Goal: Transaction & Acquisition: Purchase product/service

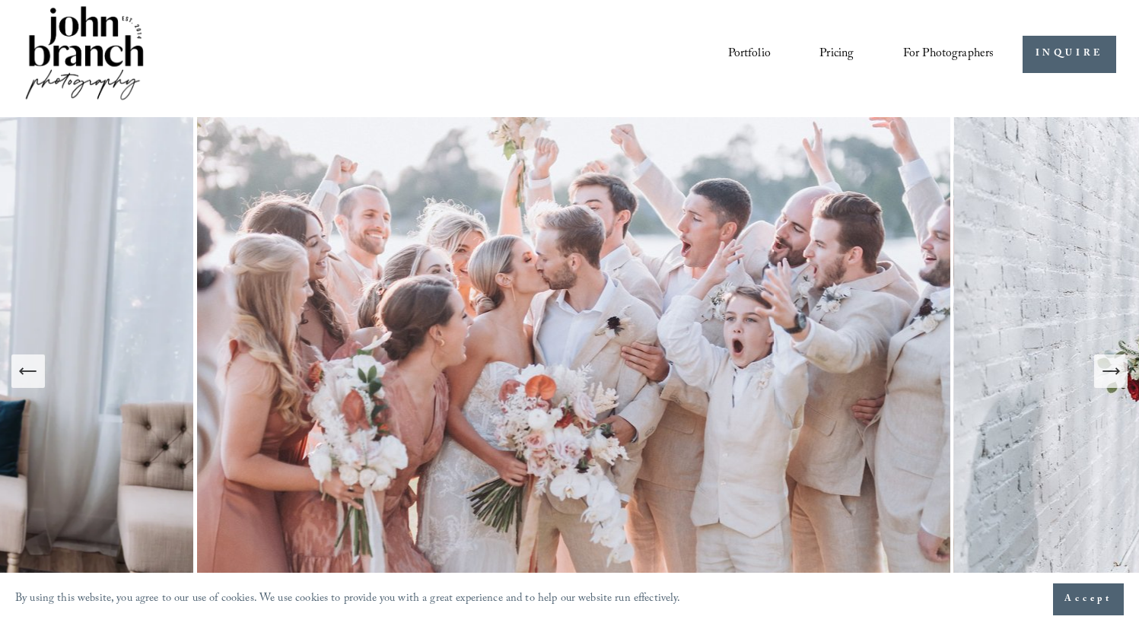
scroll to position [12, 0]
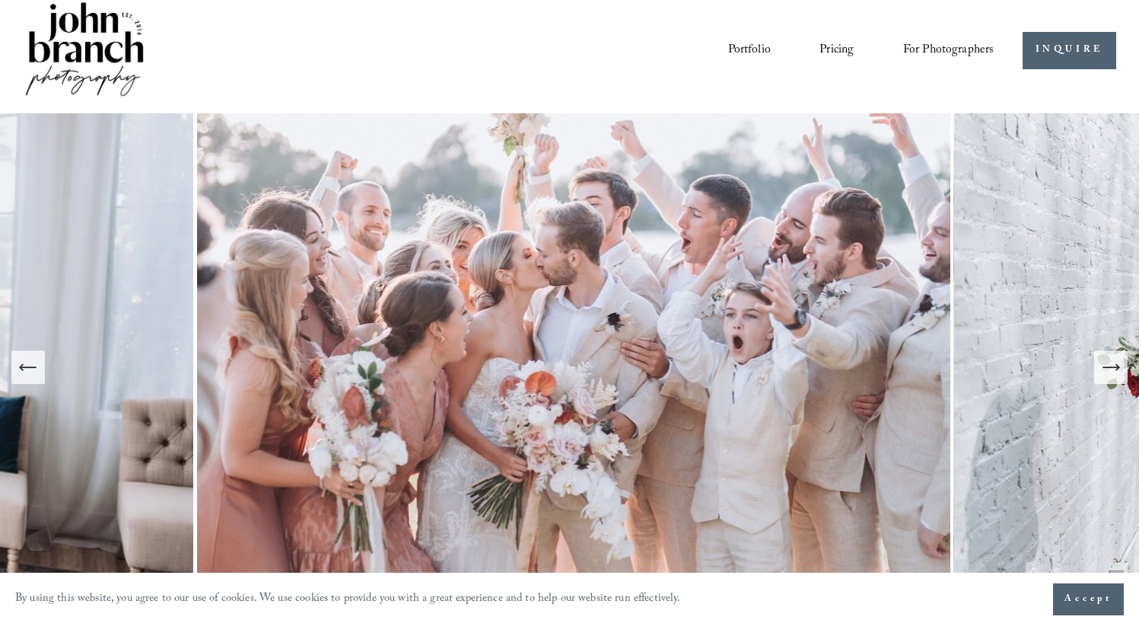
click at [1107, 369] on icon "Next Slide" at bounding box center [1110, 367] width 21 height 21
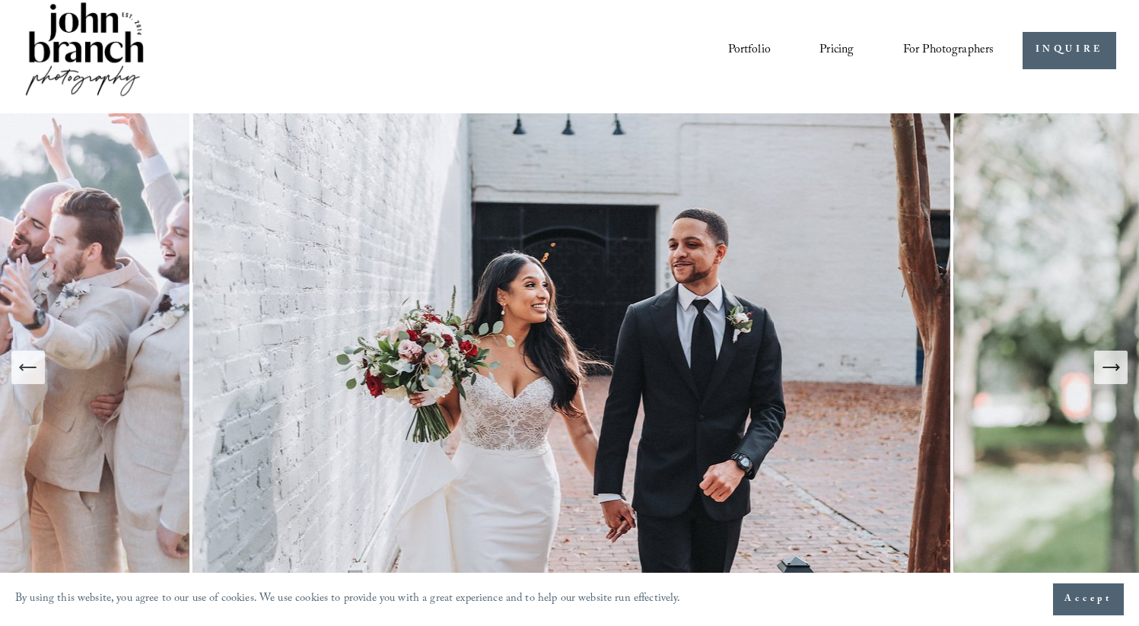
click at [1108, 370] on icon "Next Slide" at bounding box center [1110, 367] width 21 height 21
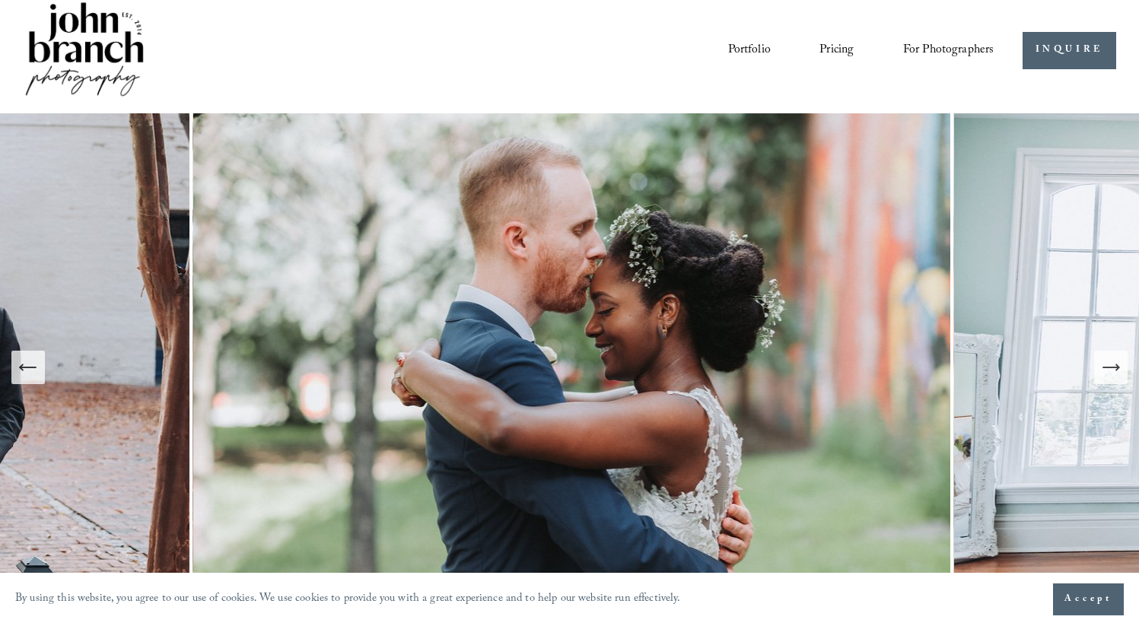
click at [1108, 371] on icon "Next Slide" at bounding box center [1110, 367] width 21 height 21
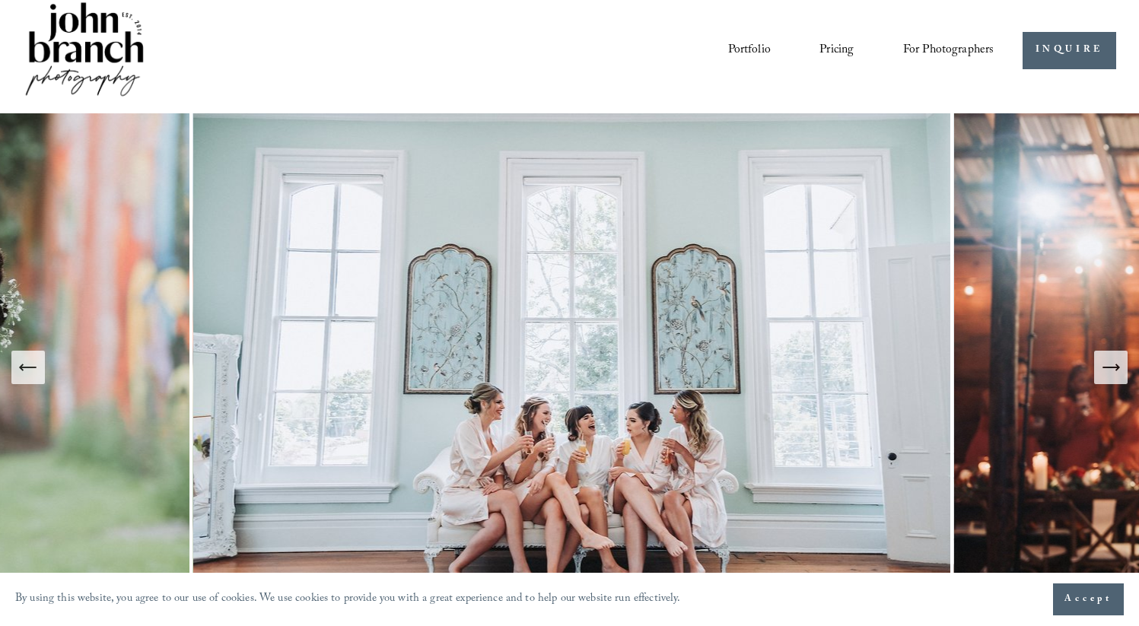
click at [1108, 372] on icon "Next Slide" at bounding box center [1110, 367] width 21 height 21
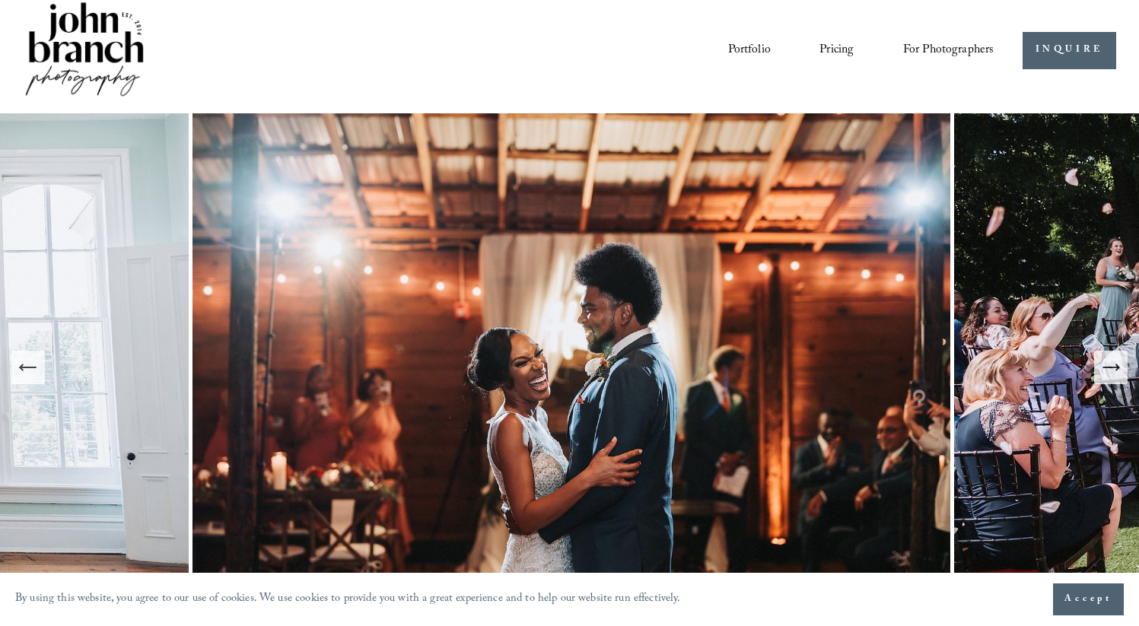
click at [1108, 373] on icon "Next Slide" at bounding box center [1110, 367] width 21 height 21
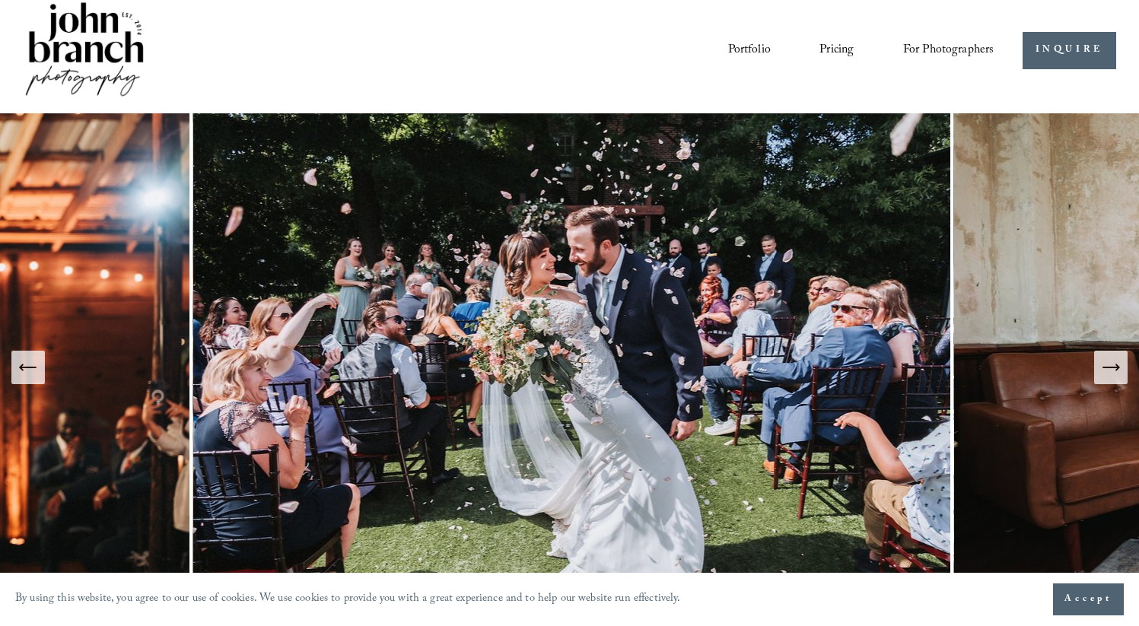
click at [1108, 372] on icon "Next Slide" at bounding box center [1110, 367] width 21 height 21
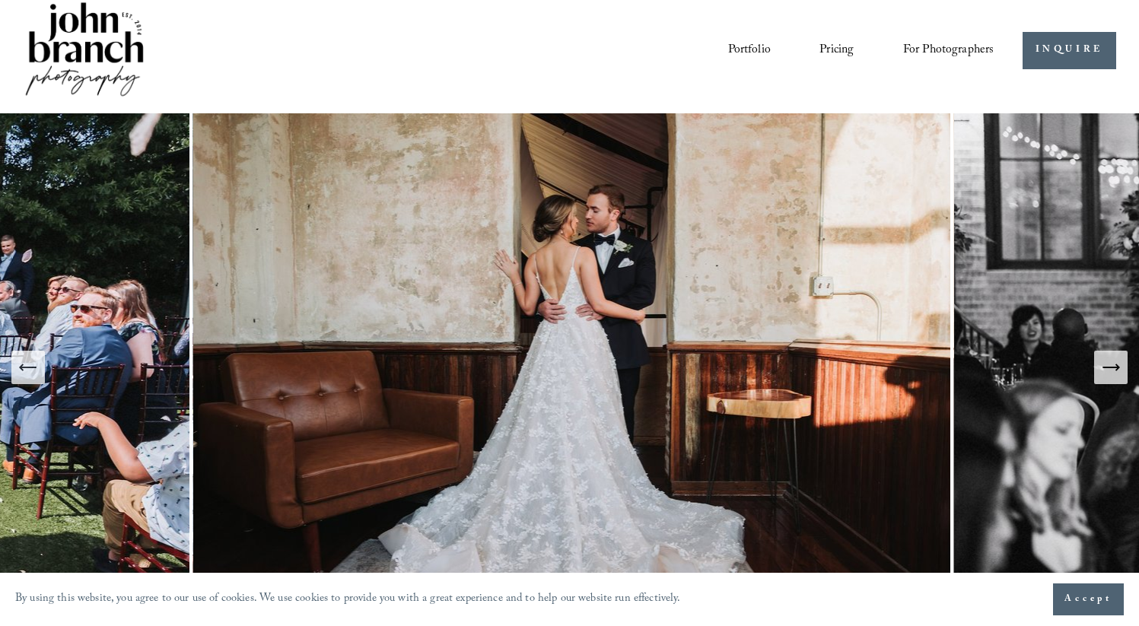
click at [1108, 374] on icon "Next Slide" at bounding box center [1110, 367] width 21 height 21
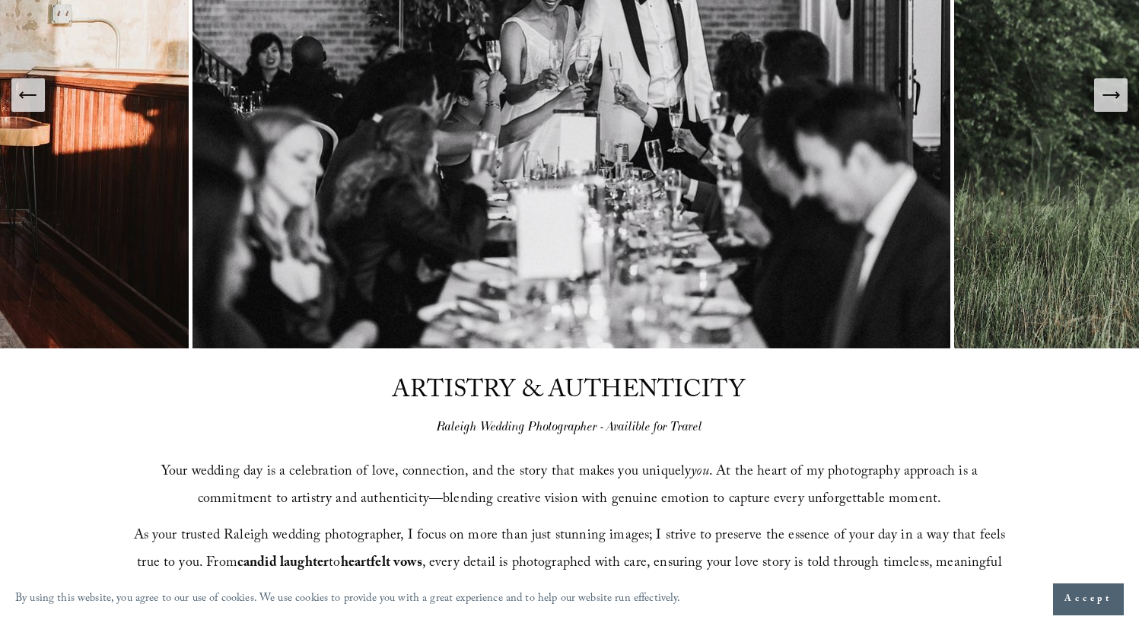
scroll to position [0, 0]
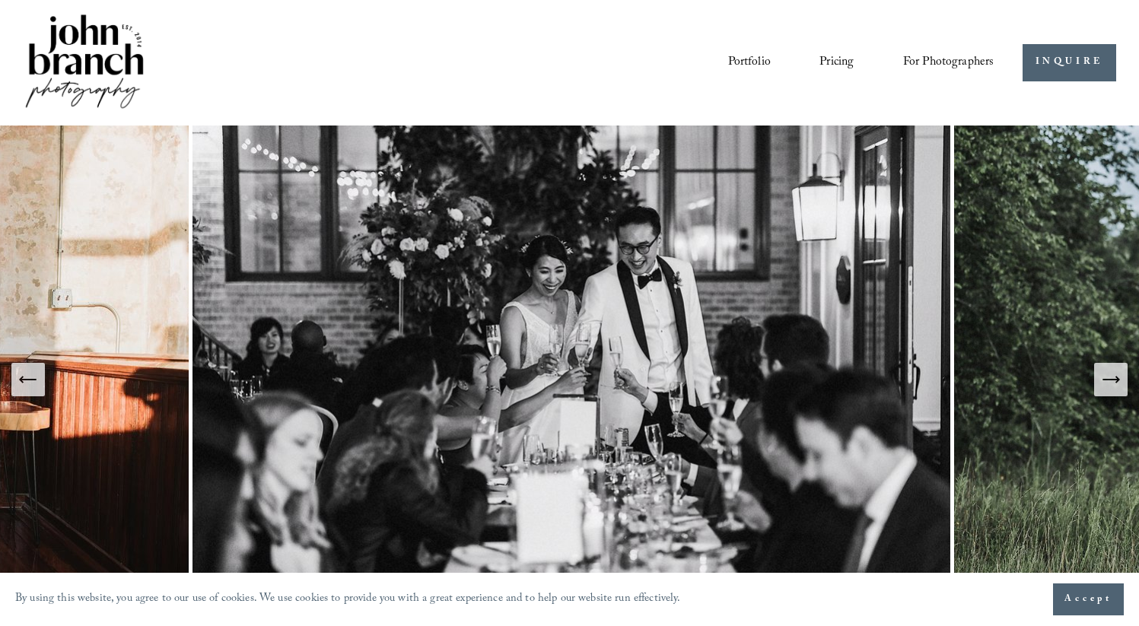
click at [843, 61] on link "Pricing" at bounding box center [836, 62] width 34 height 26
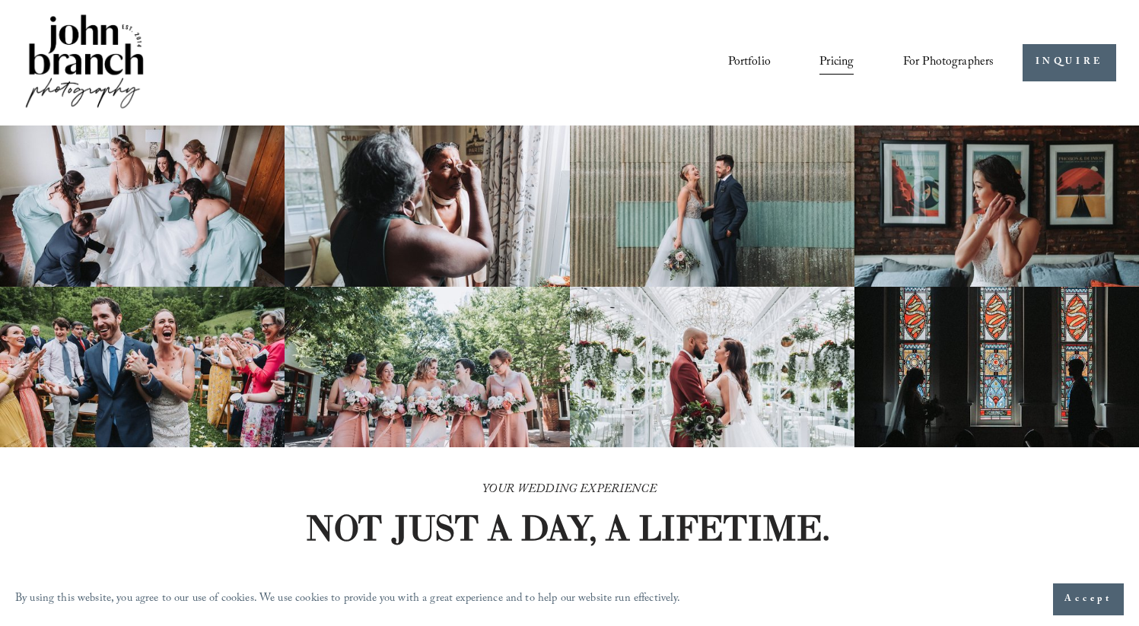
click at [950, 68] on span "For Photographers" at bounding box center [948, 63] width 91 height 24
click at [0, 0] on span "Presets" at bounding box center [0, 0] width 0 height 0
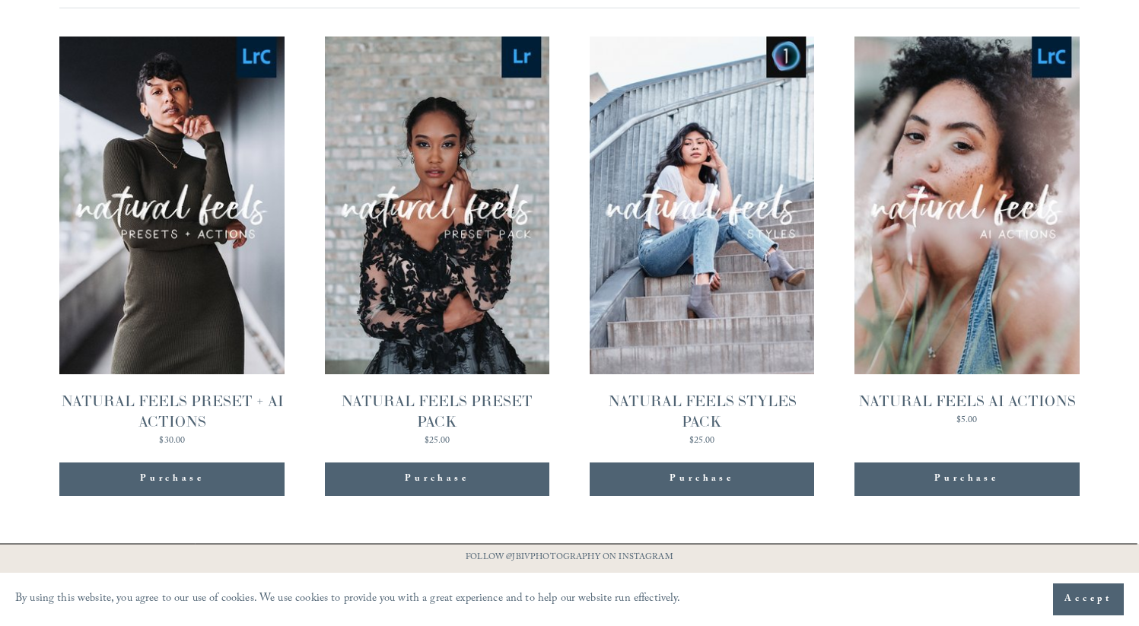
scroll to position [1505, 0]
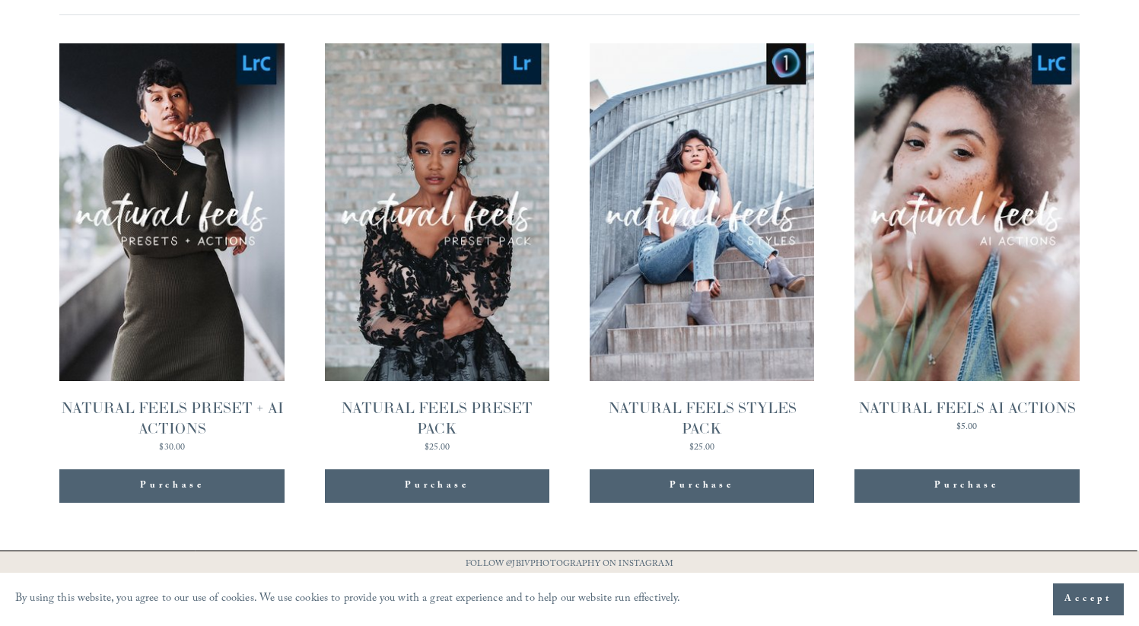
click at [456, 291] on link "Quick View NATURAL FEELS PRESET PACK $25.00" at bounding box center [437, 247] width 225 height 409
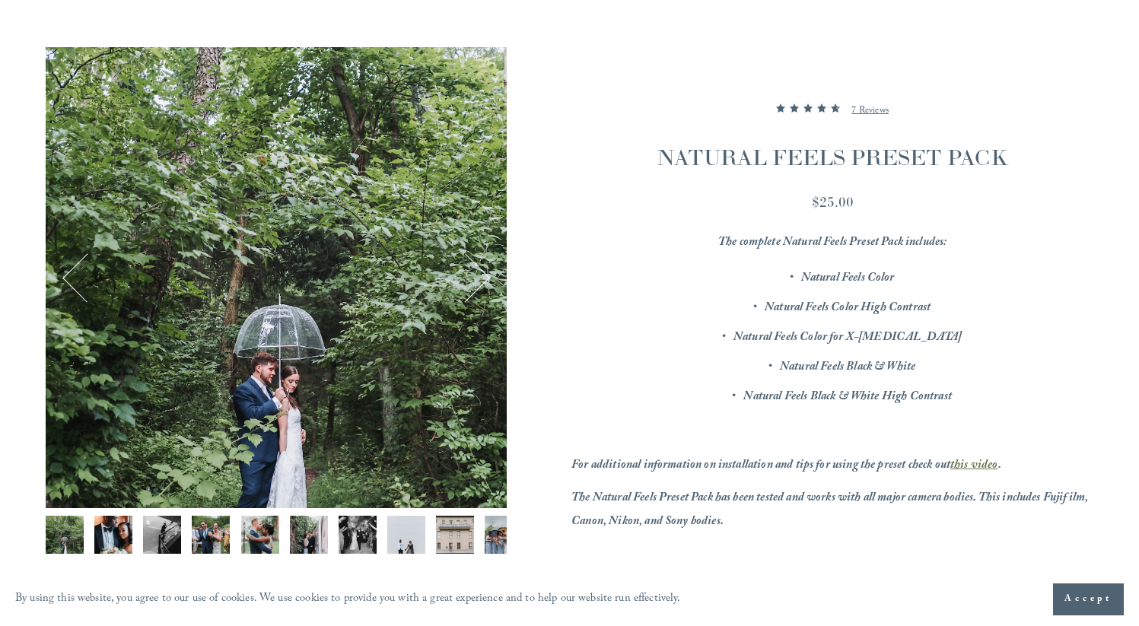
scroll to position [193, 0]
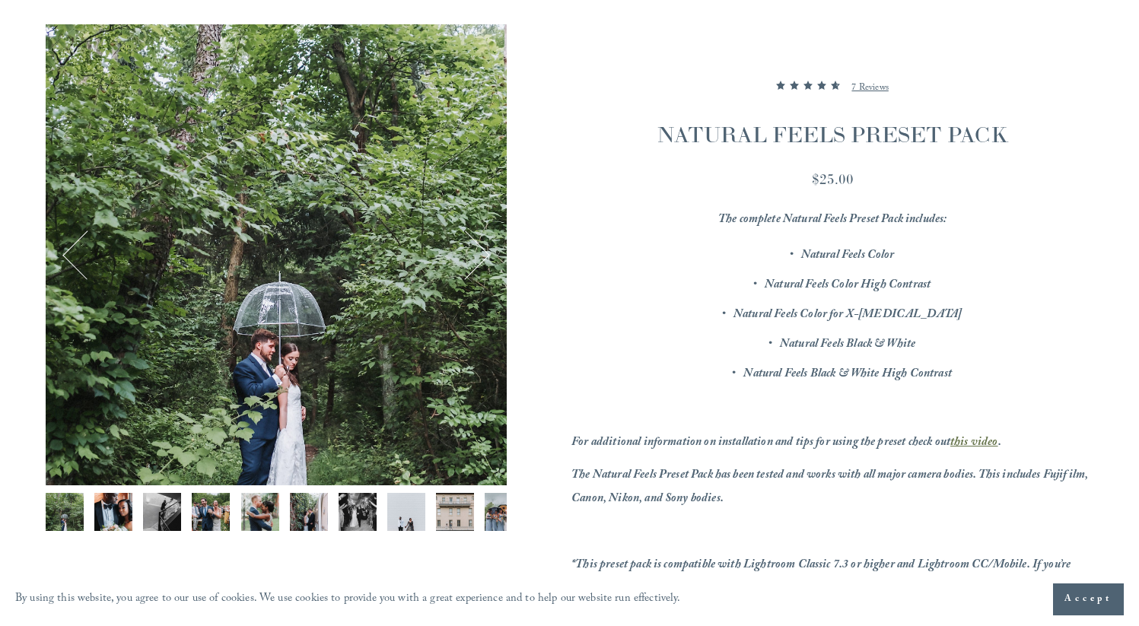
click at [113, 500] on img "Image 2 of 12" at bounding box center [113, 512] width 38 height 38
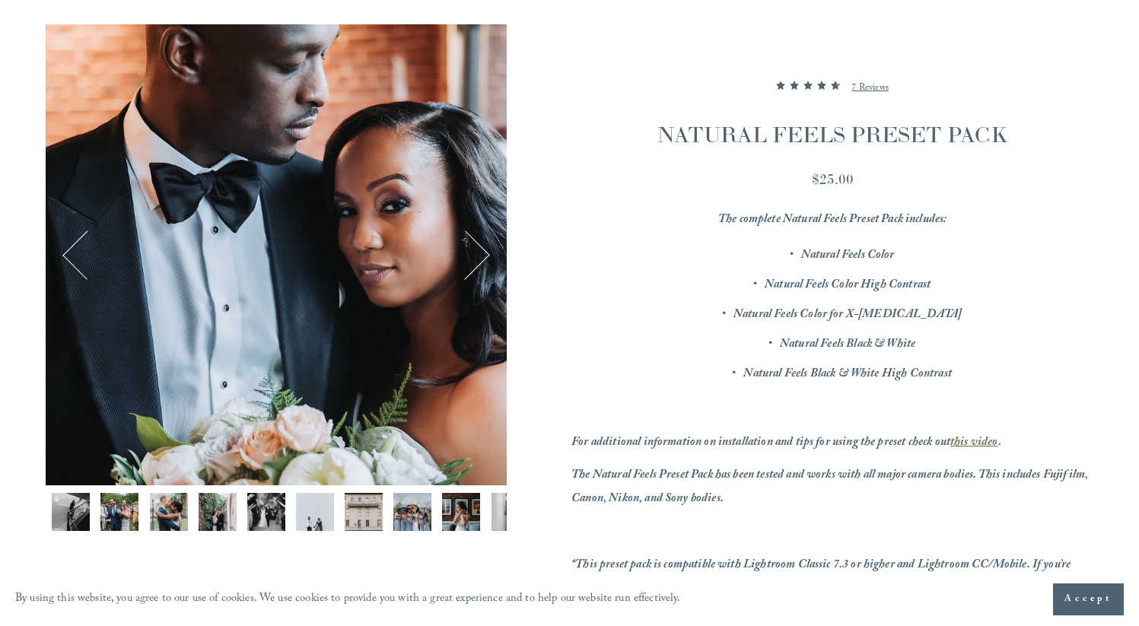
scroll to position [0, 122]
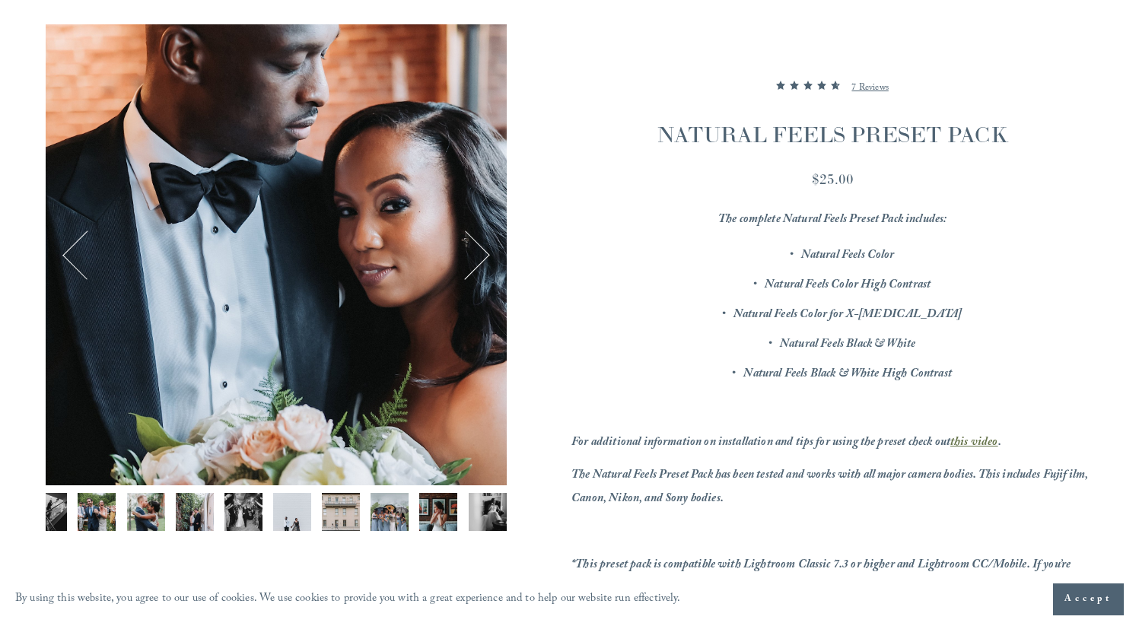
click at [92, 516] on img "Image 4 of 12" at bounding box center [97, 512] width 38 height 38
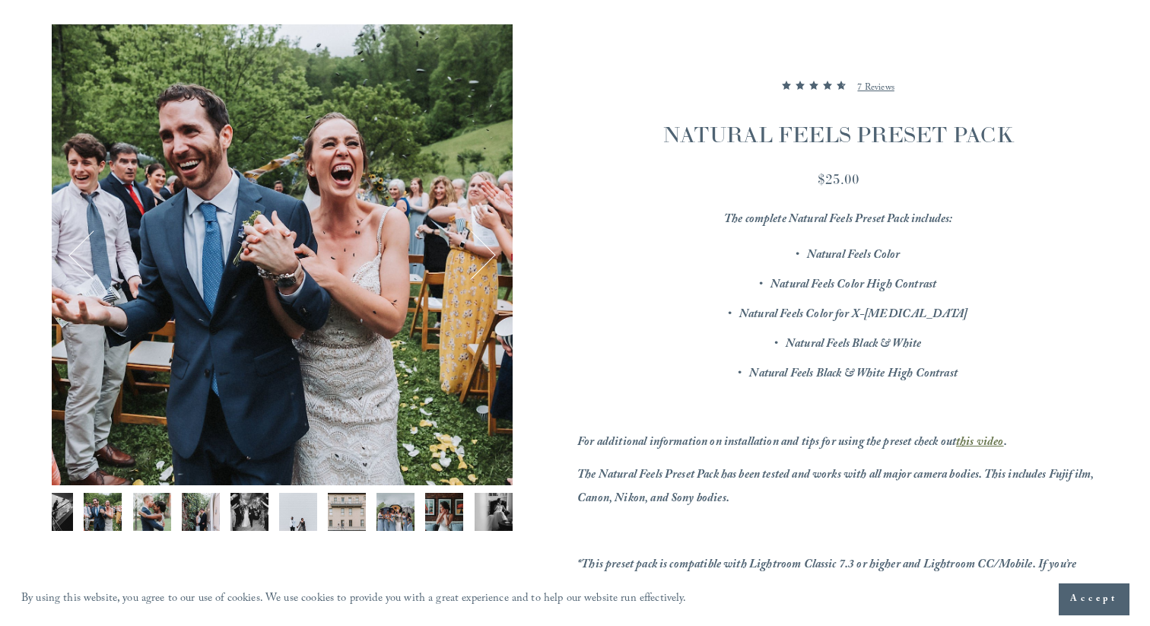
scroll to position [0, 125]
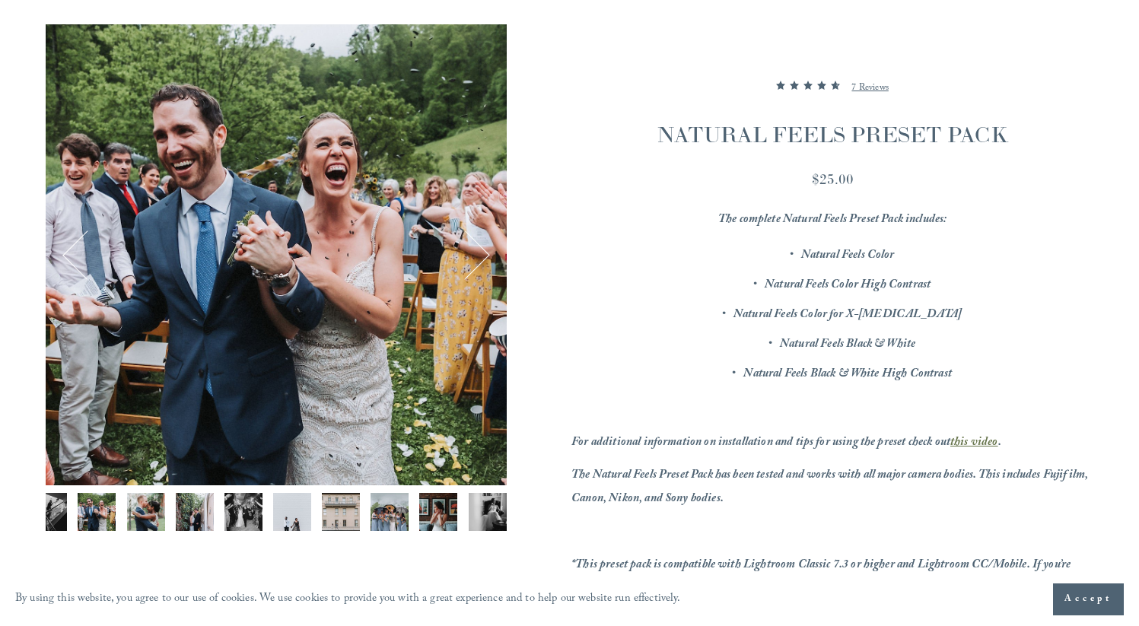
click at [128, 510] on img "Image 5 of 12" at bounding box center [146, 512] width 38 height 38
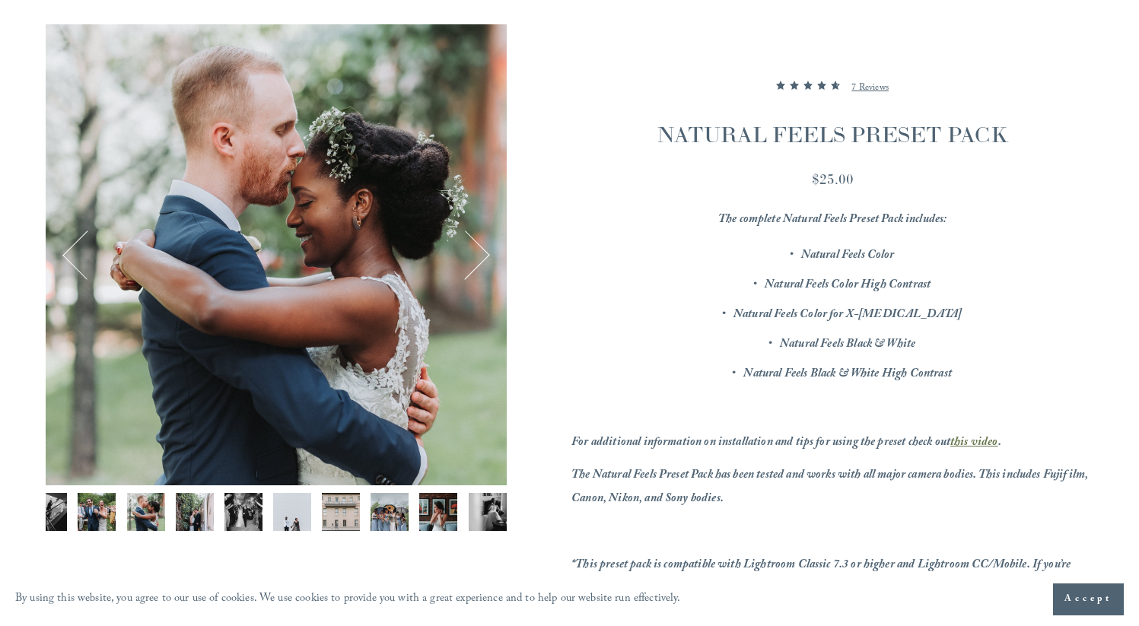
click at [483, 249] on button "Next" at bounding box center [464, 254] width 49 height 49
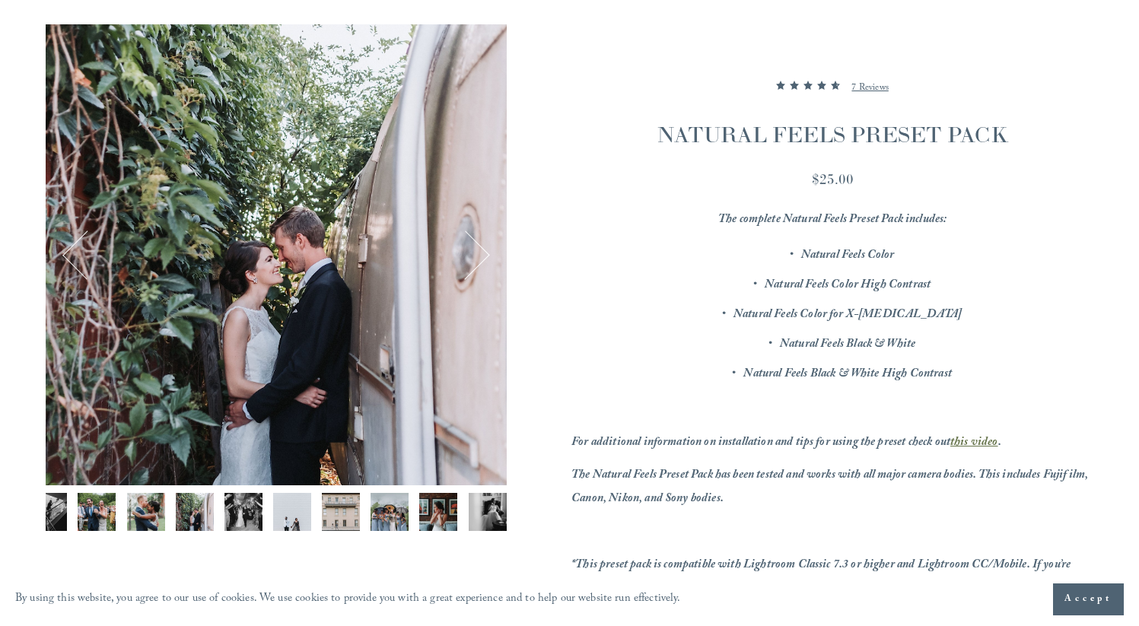
click at [478, 252] on button "Next" at bounding box center [464, 254] width 49 height 49
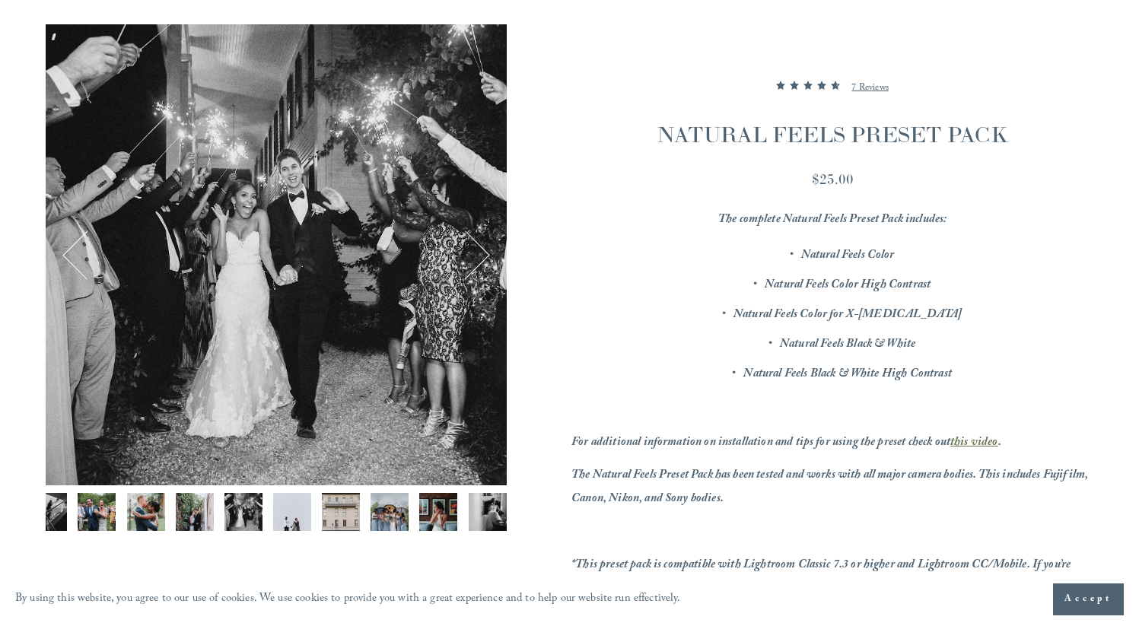
click at [478, 253] on button "Next" at bounding box center [464, 254] width 49 height 49
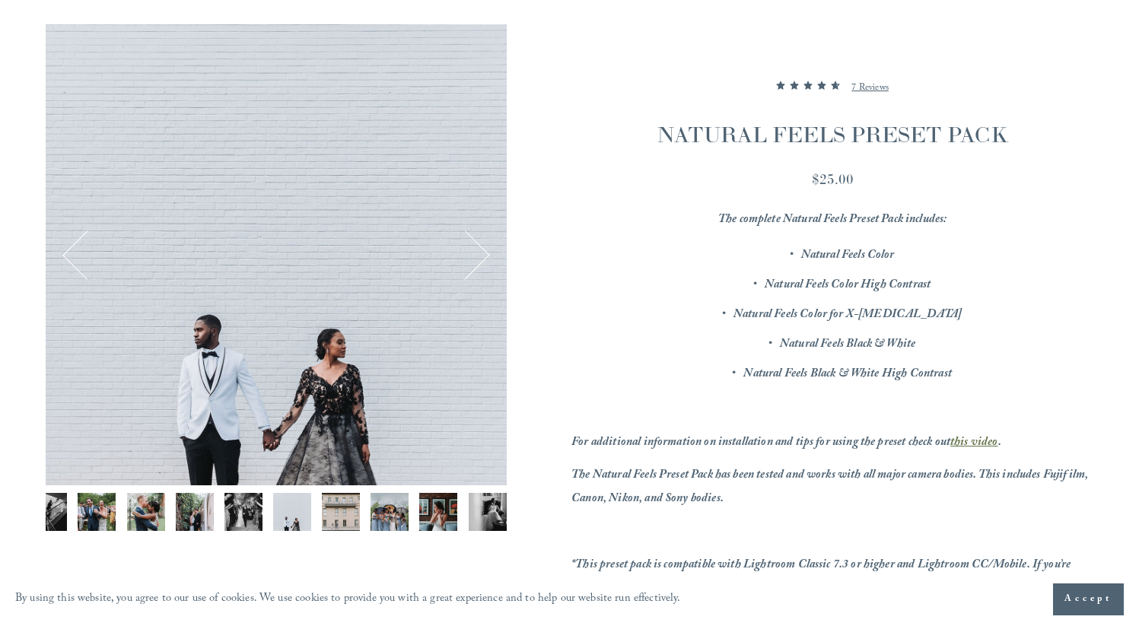
click at [479, 255] on button "Next" at bounding box center [464, 254] width 49 height 49
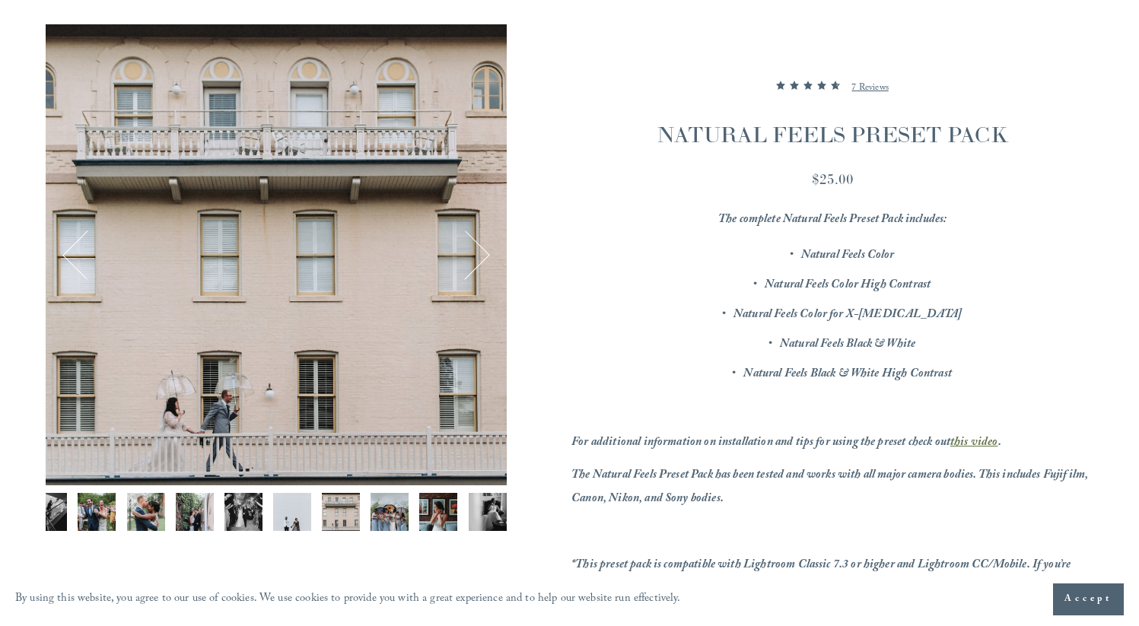
click at [479, 256] on button "Next" at bounding box center [464, 254] width 49 height 49
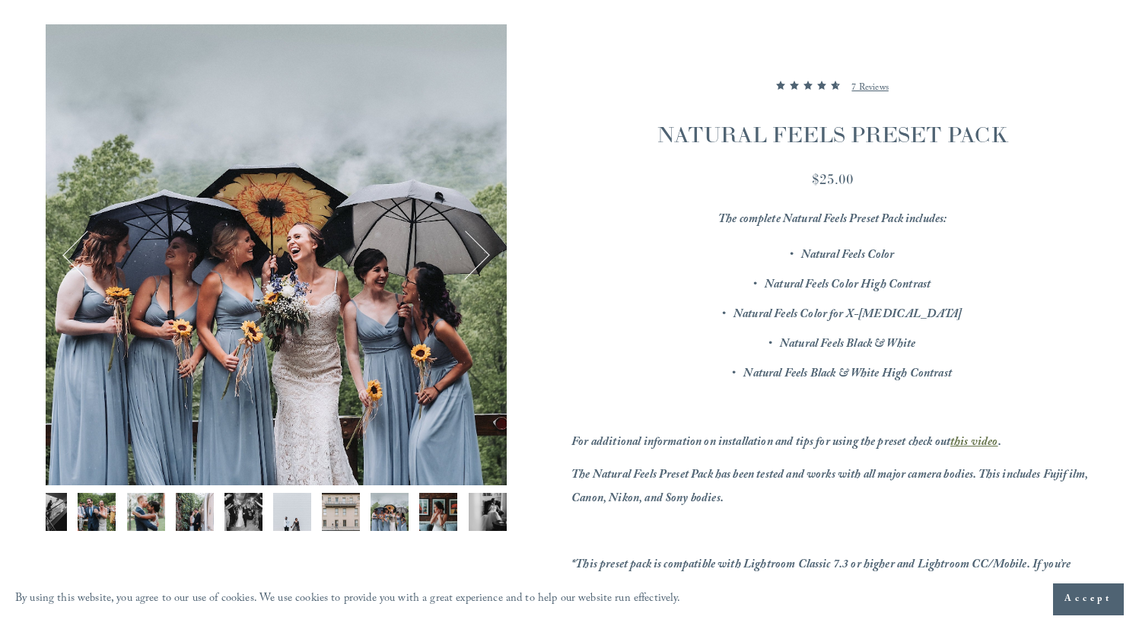
click at [481, 256] on button "Next" at bounding box center [464, 254] width 49 height 49
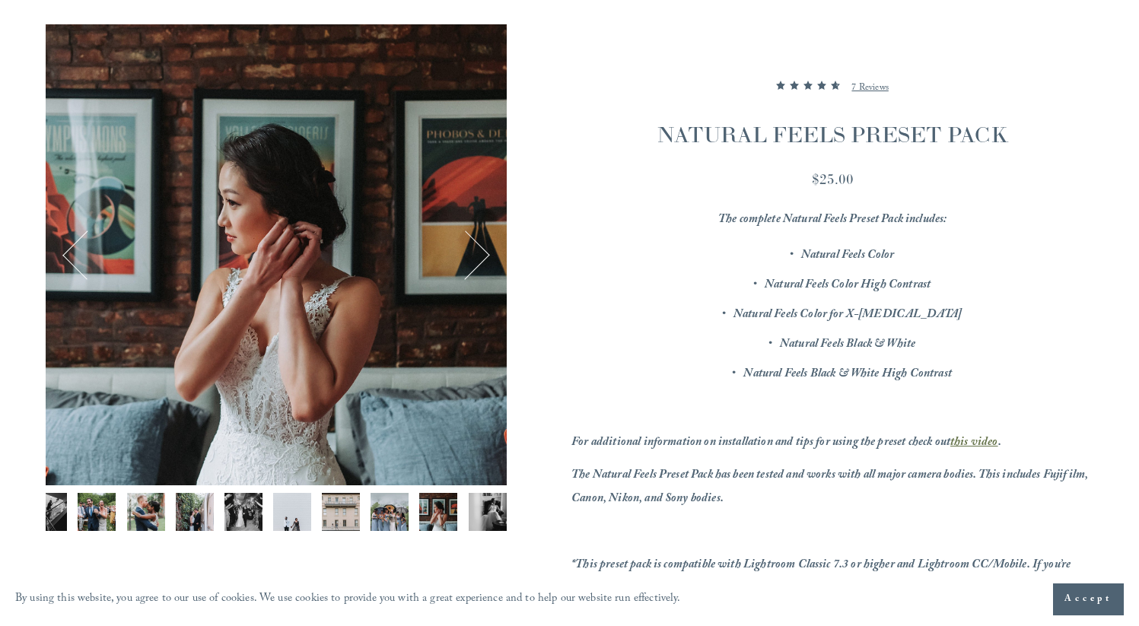
click at [482, 256] on button "Next" at bounding box center [464, 254] width 49 height 49
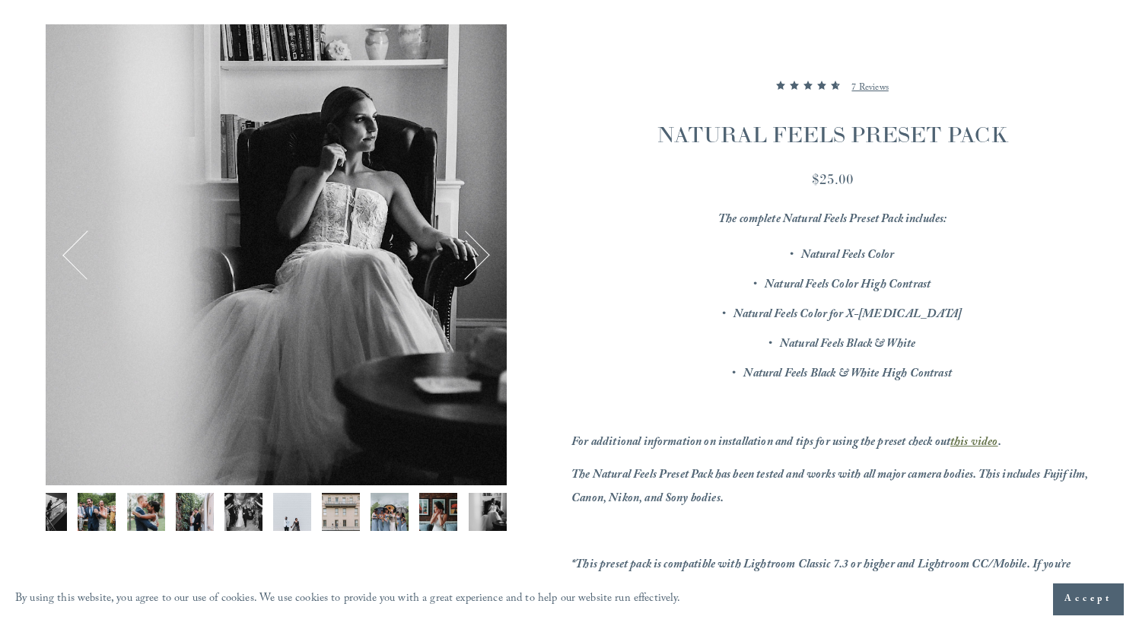
click at [483, 257] on button "Next" at bounding box center [464, 254] width 49 height 49
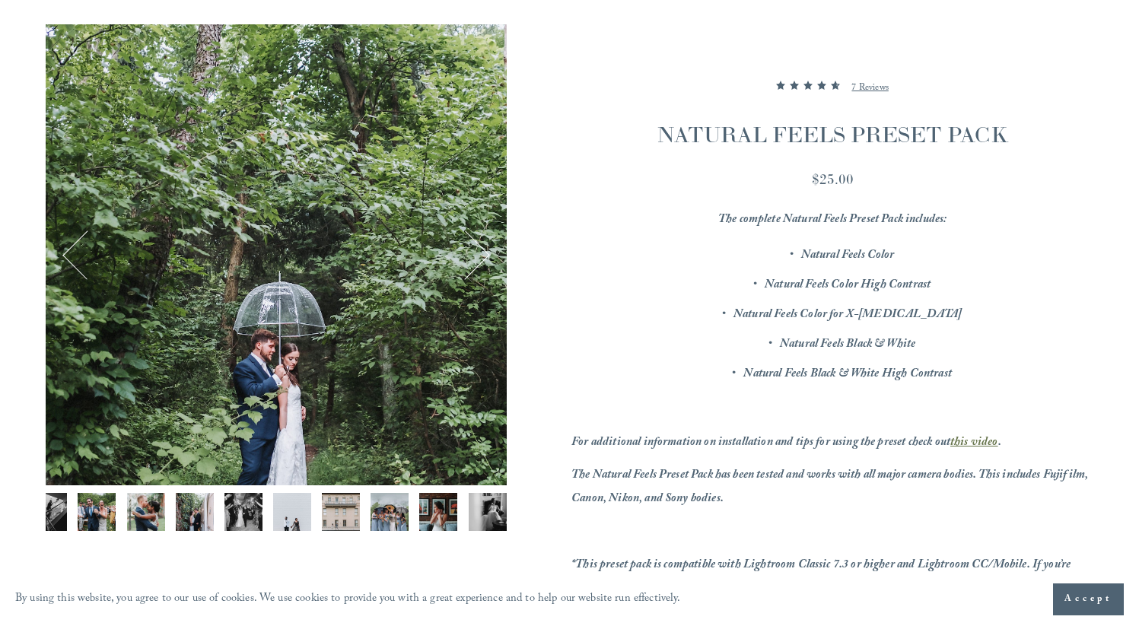
click at [484, 257] on button "Next" at bounding box center [464, 254] width 49 height 49
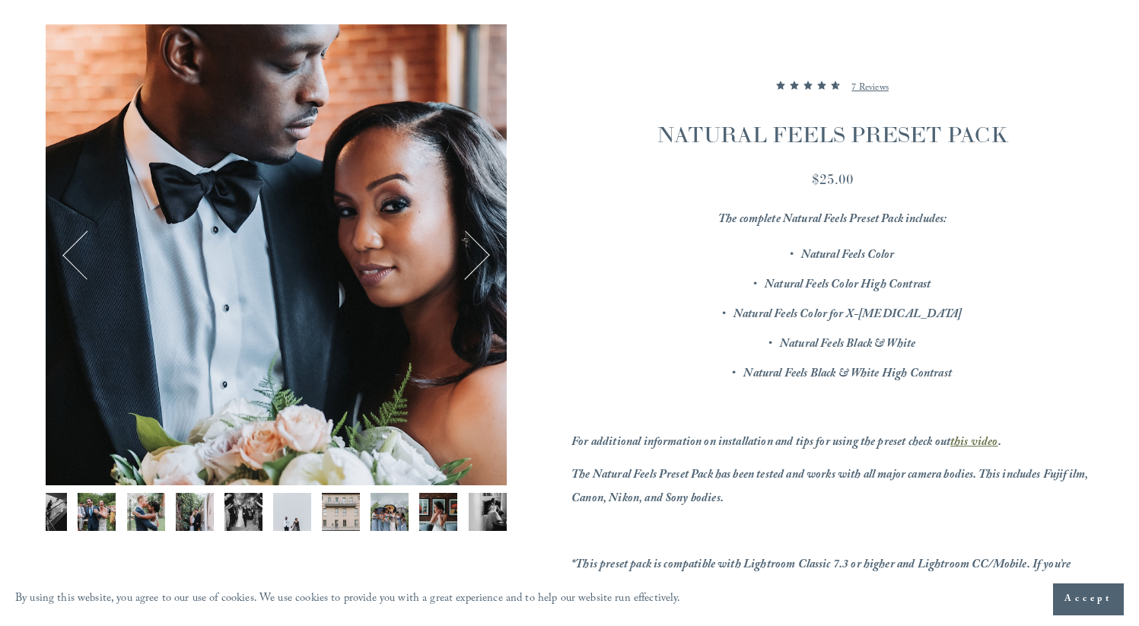
click at [484, 257] on button "Next" at bounding box center [464, 254] width 49 height 49
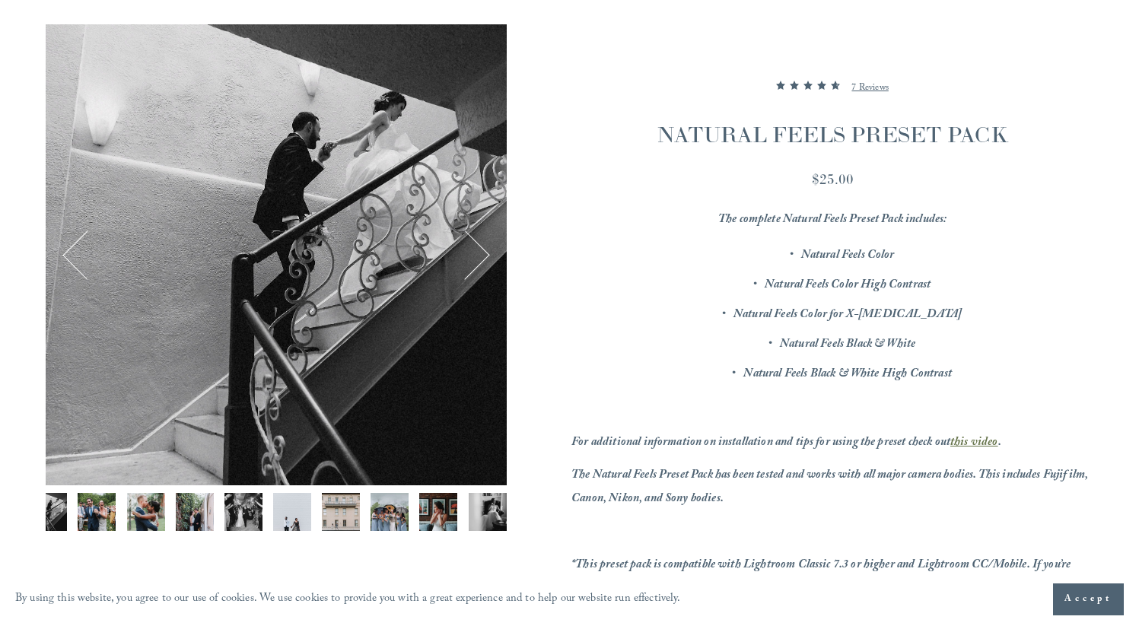
click at [484, 257] on button "Next" at bounding box center [464, 254] width 49 height 49
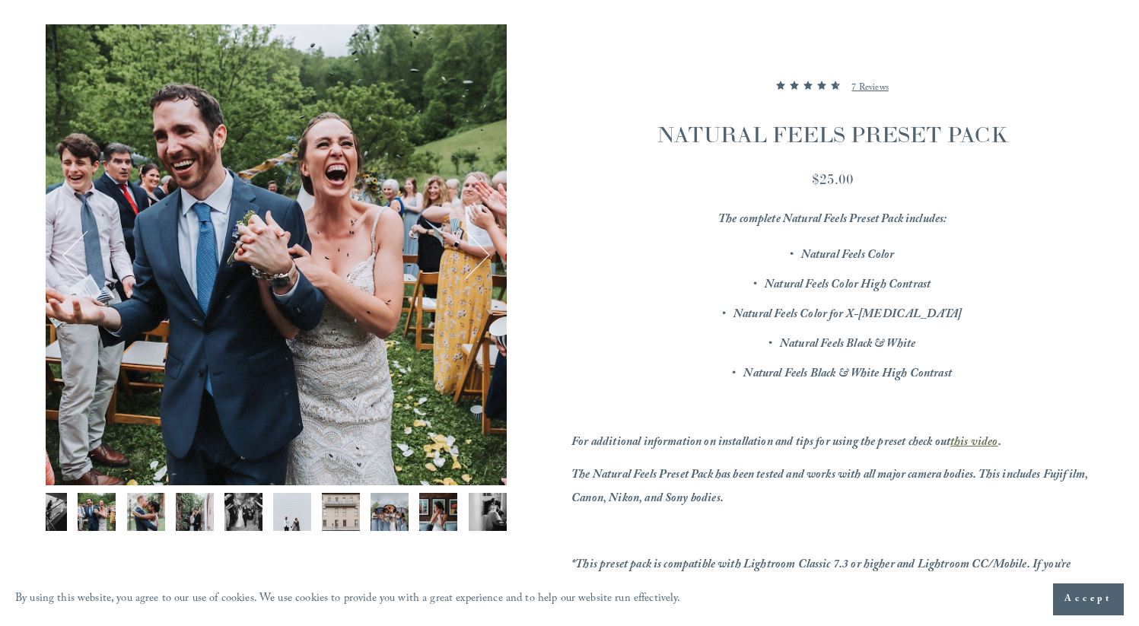
click at [484, 257] on button "Next" at bounding box center [464, 254] width 49 height 49
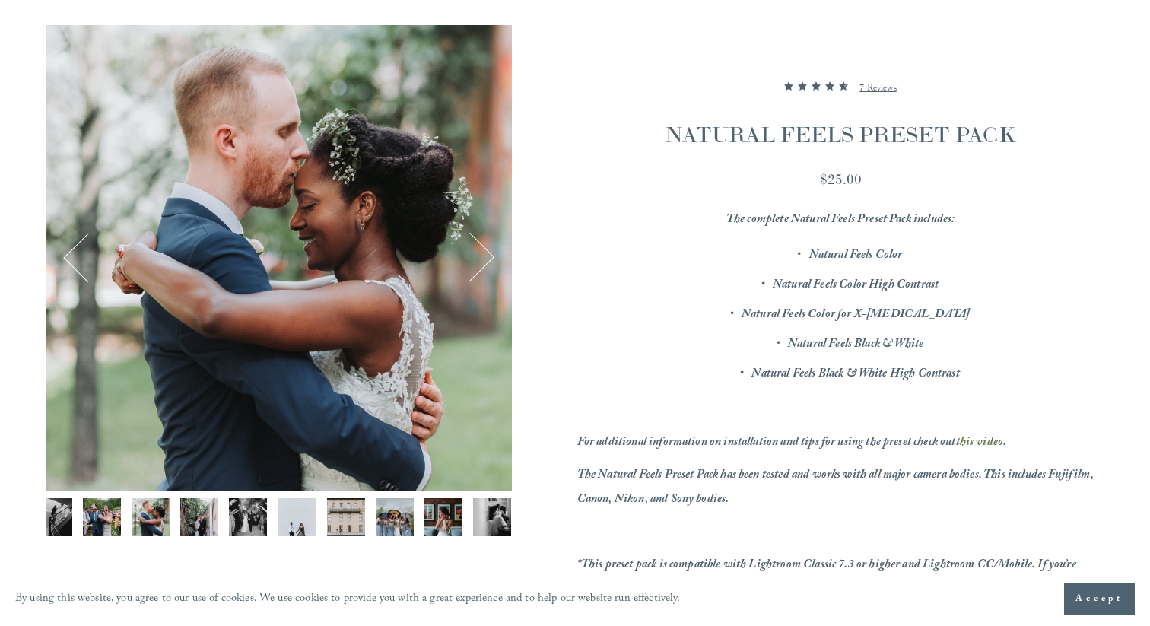
scroll to position [0, 109]
click at [469, 265] on button "Next" at bounding box center [469, 257] width 49 height 49
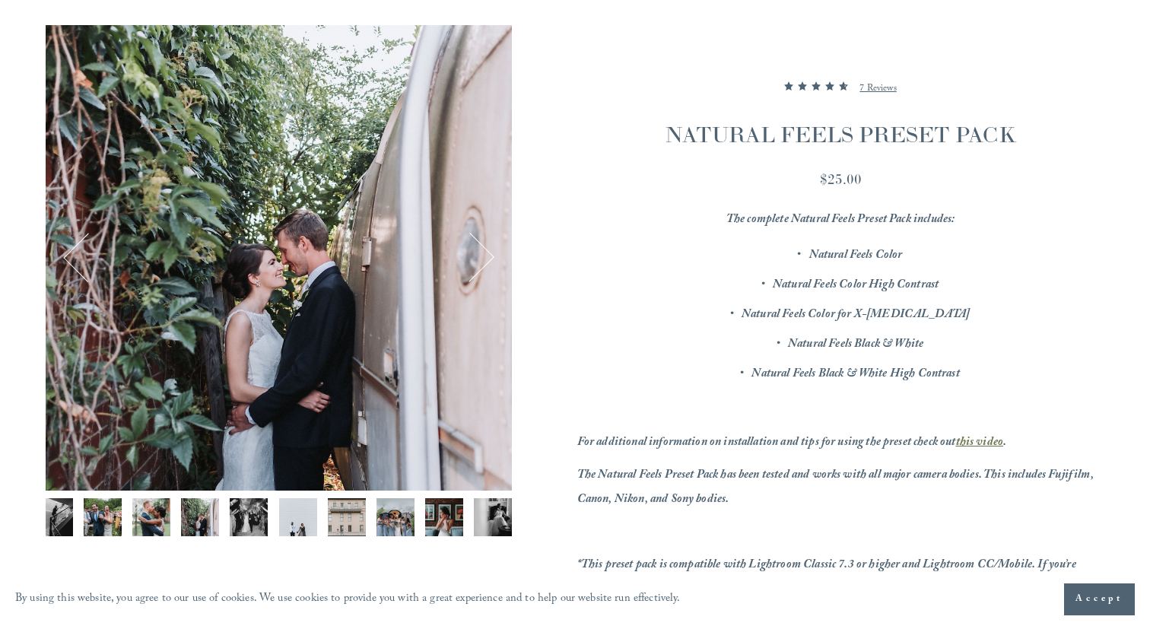
click at [469, 265] on button "Next" at bounding box center [469, 257] width 49 height 49
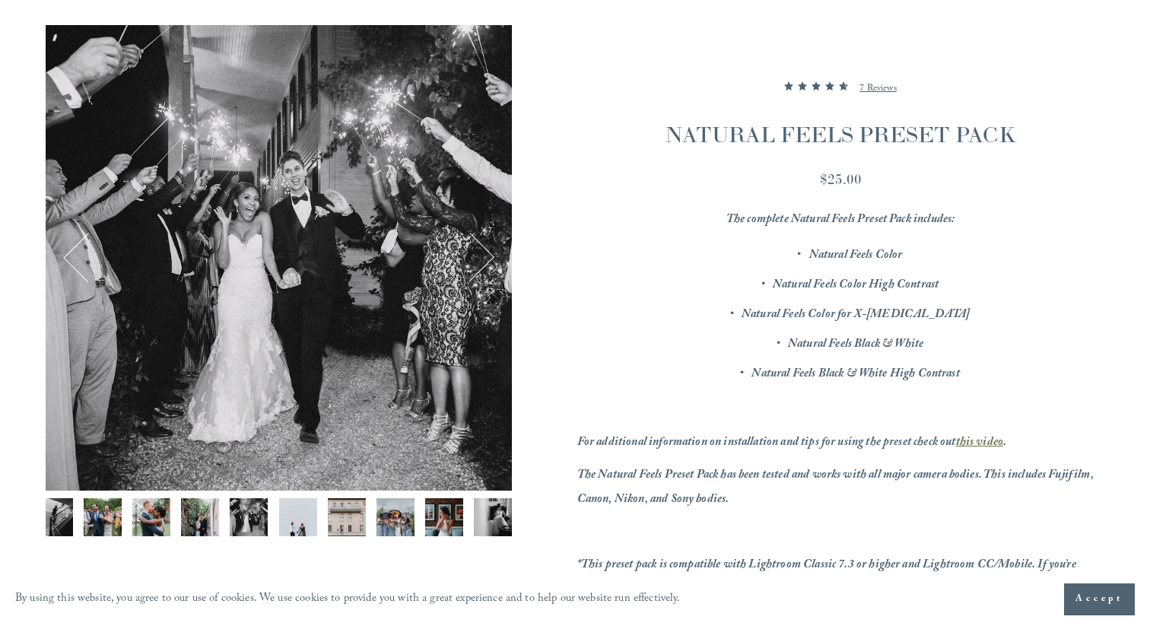
click at [469, 265] on button "Next" at bounding box center [469, 257] width 49 height 49
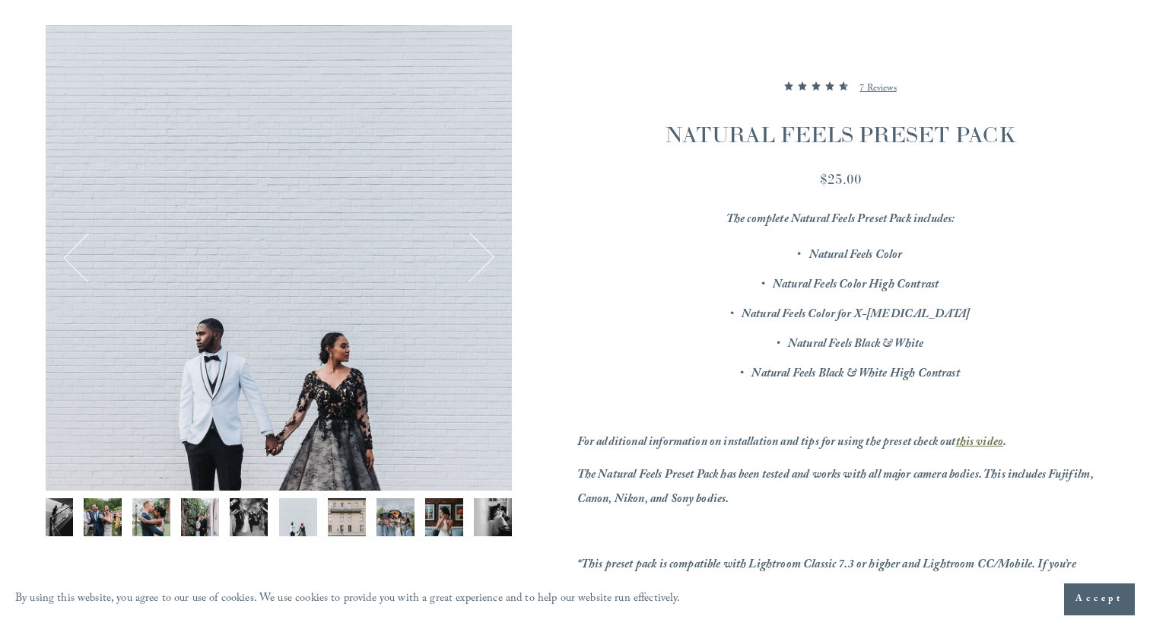
click at [469, 265] on button "Next" at bounding box center [469, 257] width 49 height 49
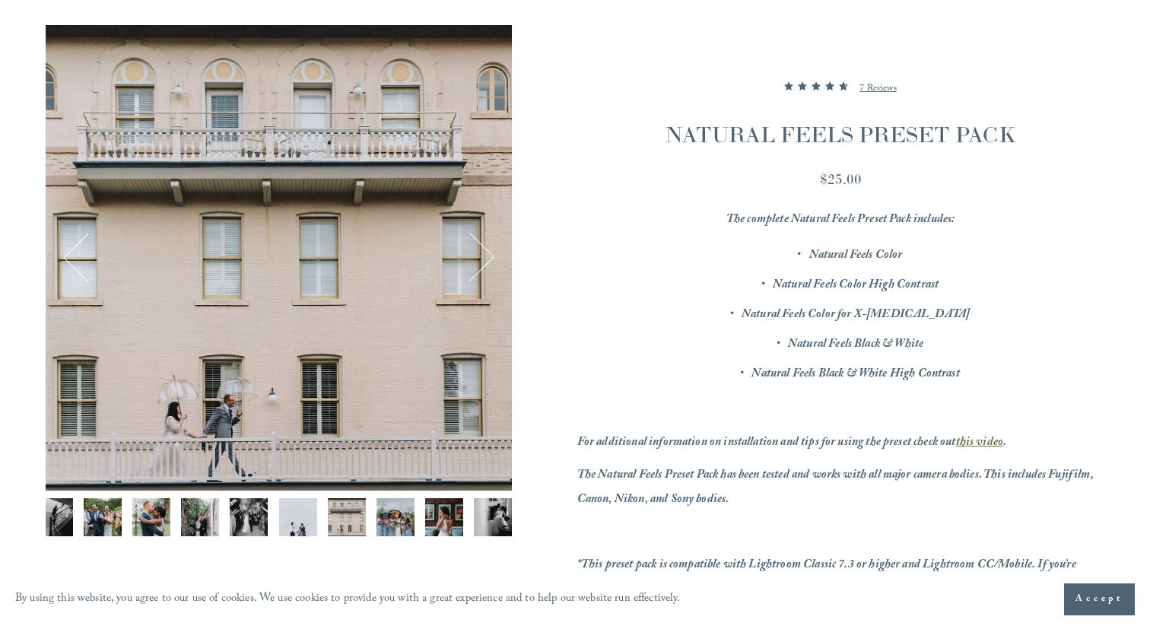
click at [469, 265] on button "Next" at bounding box center [469, 257] width 49 height 49
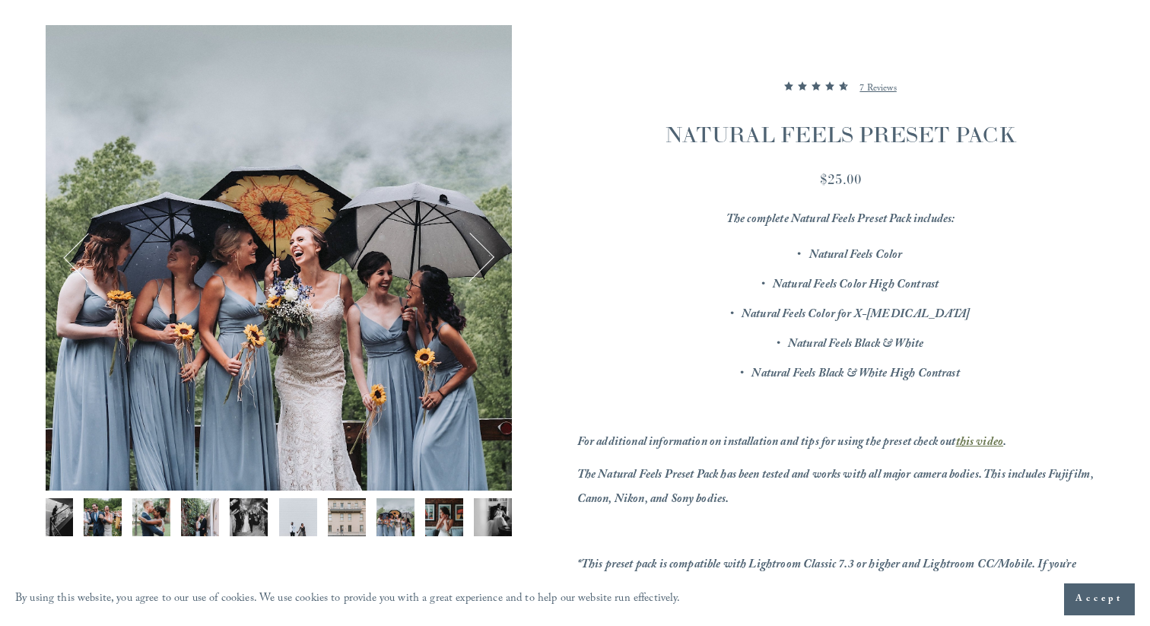
click at [469, 265] on button "Next" at bounding box center [469, 257] width 49 height 49
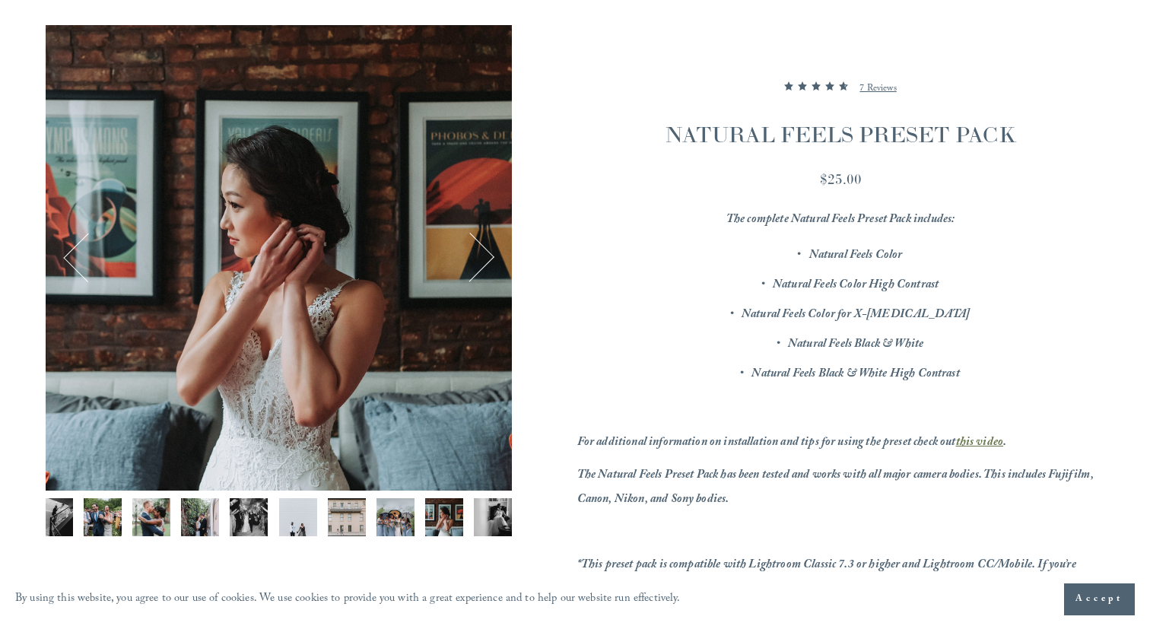
click at [475, 265] on button "Next" at bounding box center [469, 257] width 49 height 49
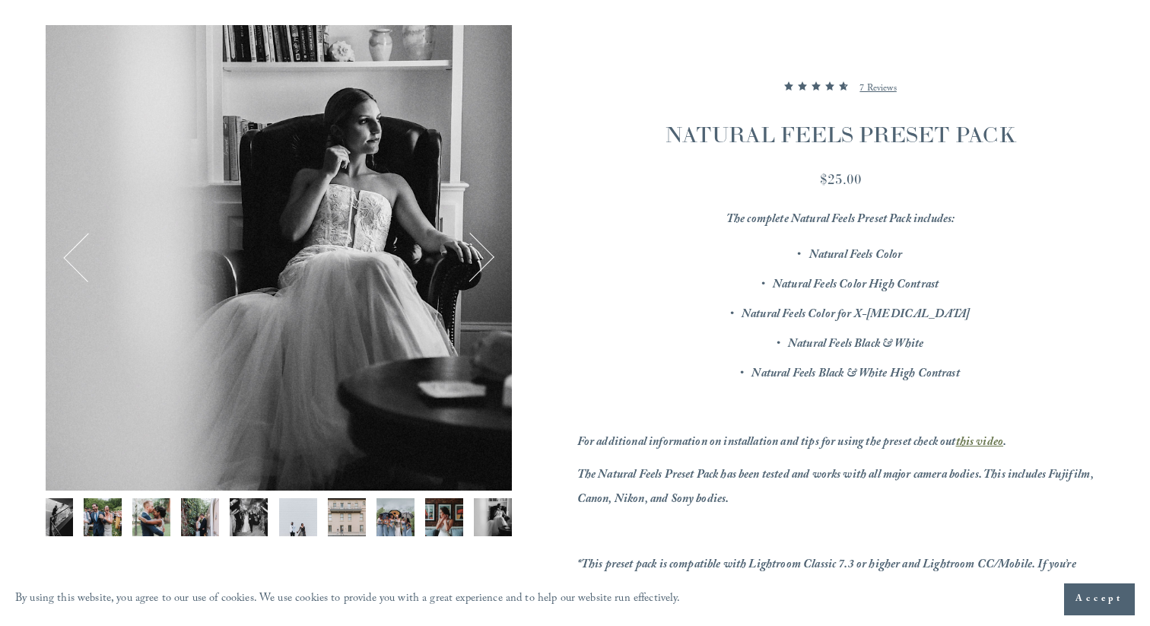
click at [475, 265] on button "Next" at bounding box center [469, 257] width 49 height 49
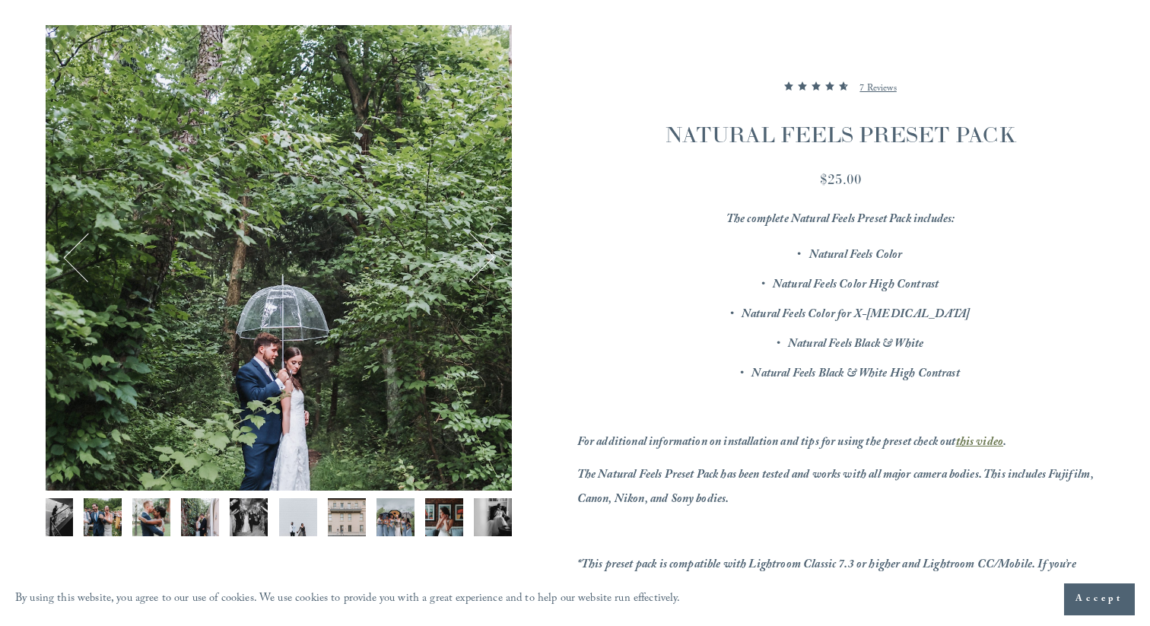
click at [84, 249] on button "Previous" at bounding box center [87, 257] width 49 height 49
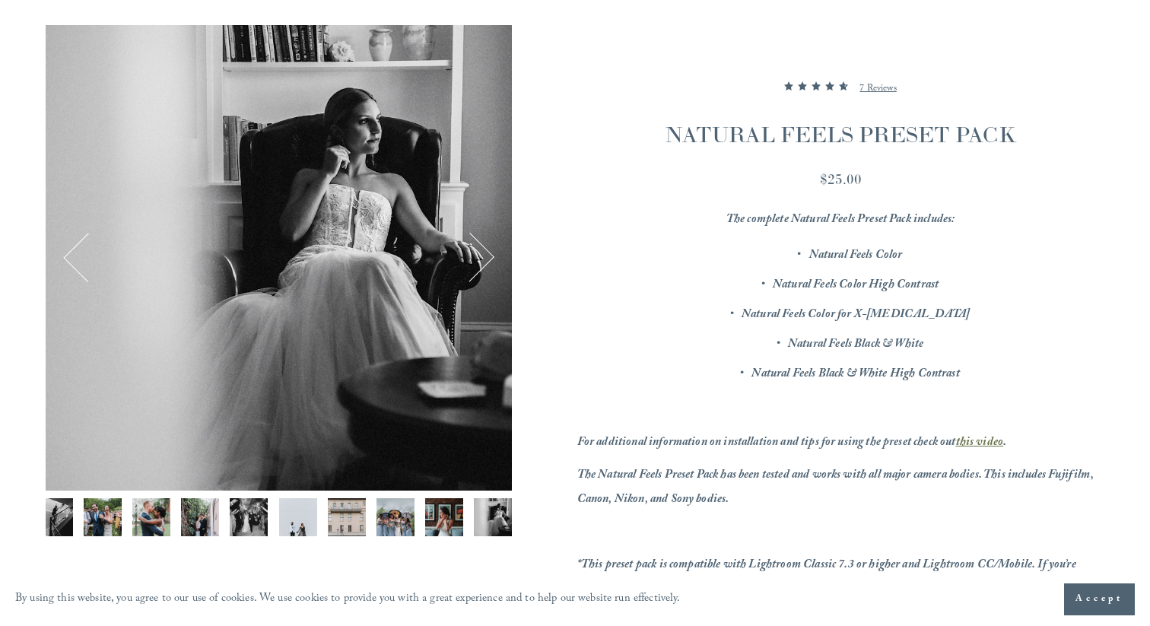
click at [497, 268] on div "Image 12 of 12" at bounding box center [278, 257] width 465 height 465
click at [479, 257] on button "Next" at bounding box center [469, 257] width 49 height 49
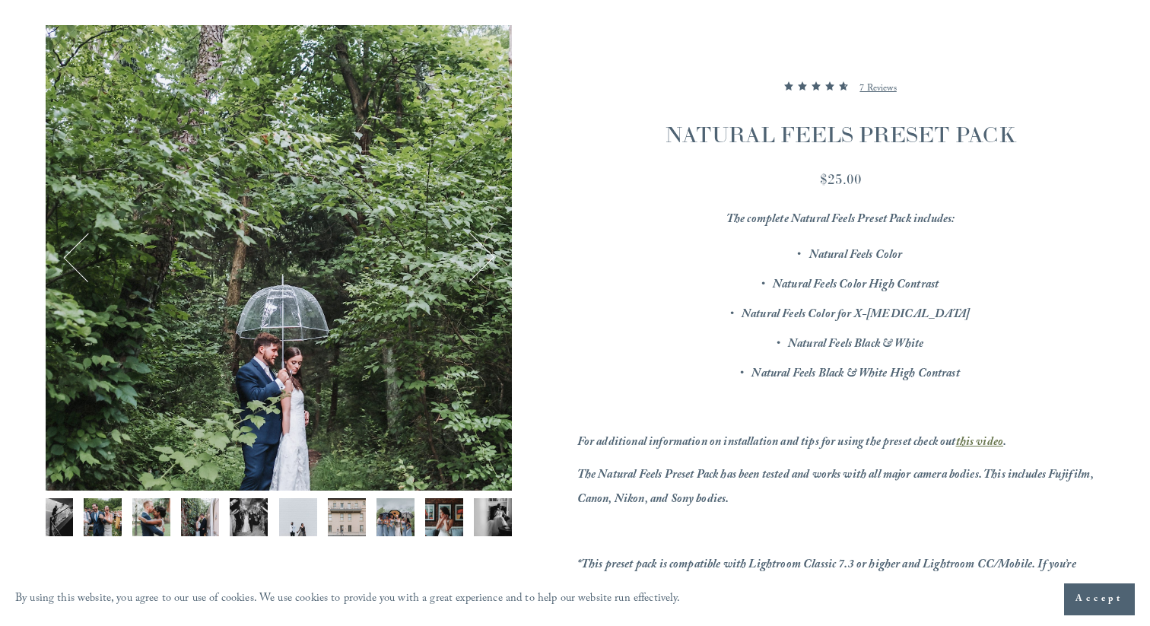
click at [481, 261] on button "Next" at bounding box center [469, 257] width 49 height 49
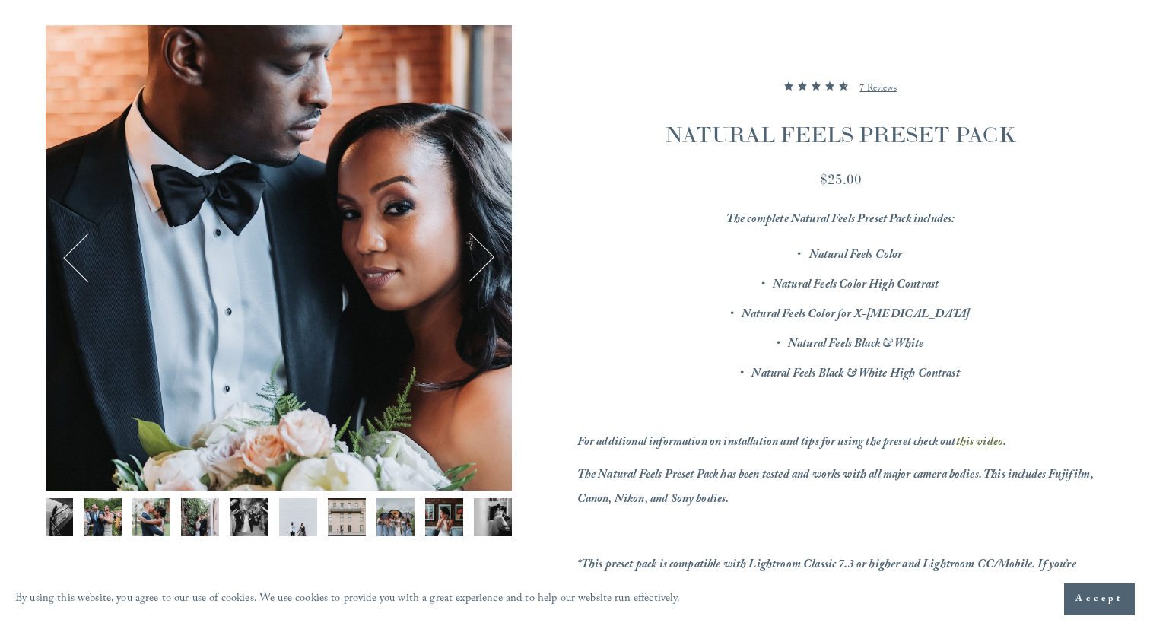
click at [481, 262] on button "Next" at bounding box center [469, 257] width 49 height 49
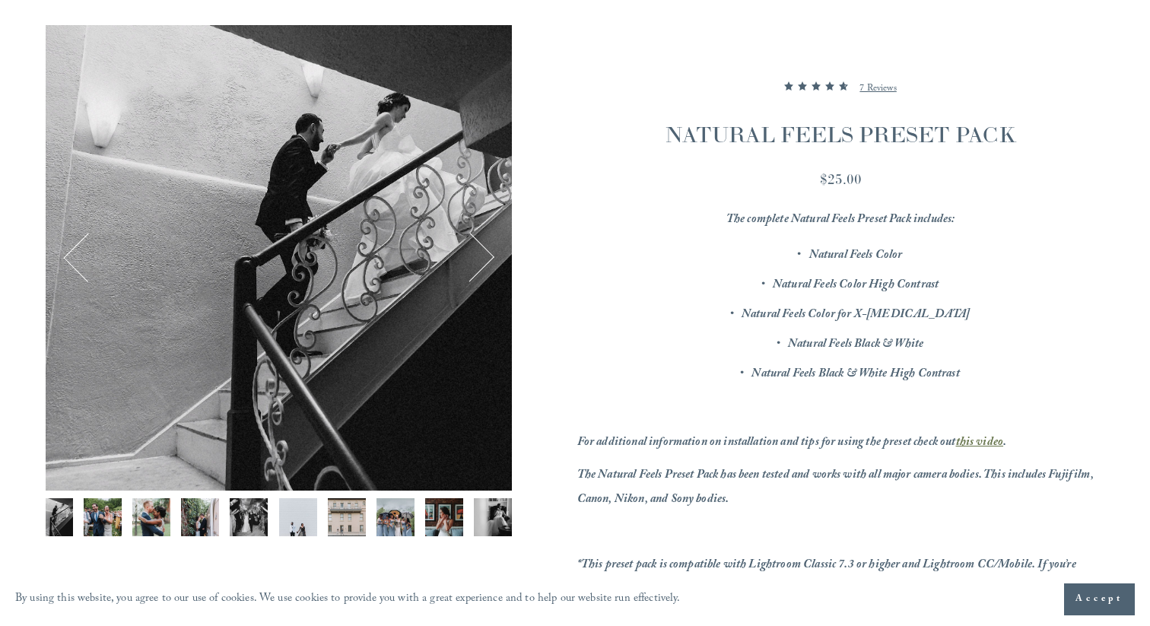
click at [481, 262] on button "Next" at bounding box center [469, 257] width 49 height 49
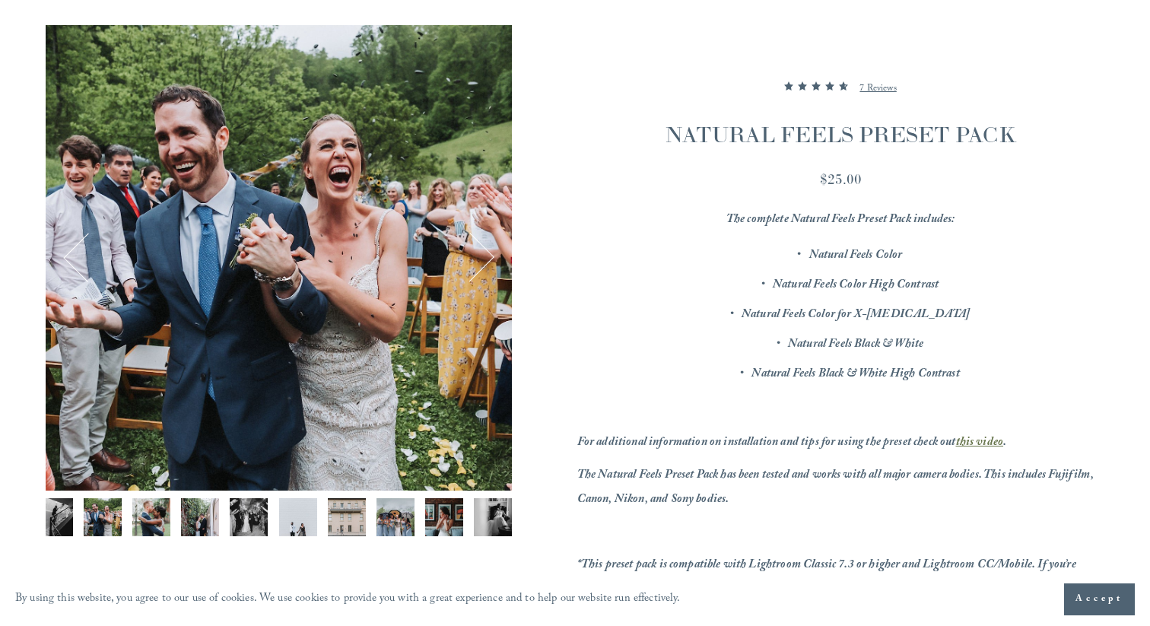
click at [481, 262] on button "Next" at bounding box center [469, 257] width 49 height 49
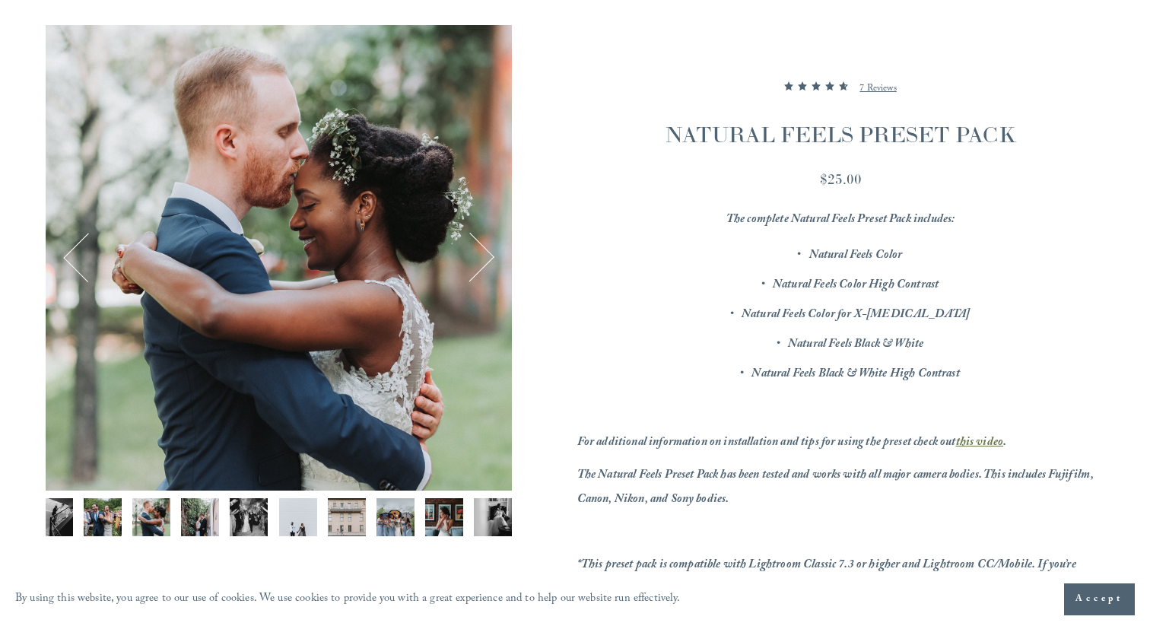
click at [481, 262] on button "Next" at bounding box center [469, 257] width 49 height 49
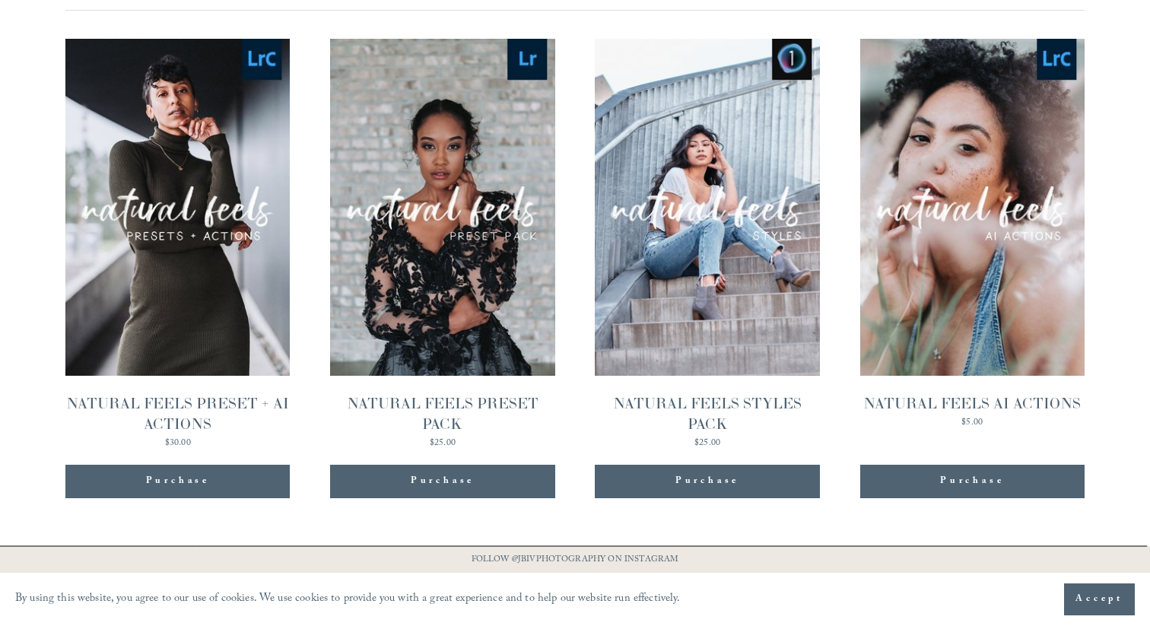
scroll to position [1505, 0]
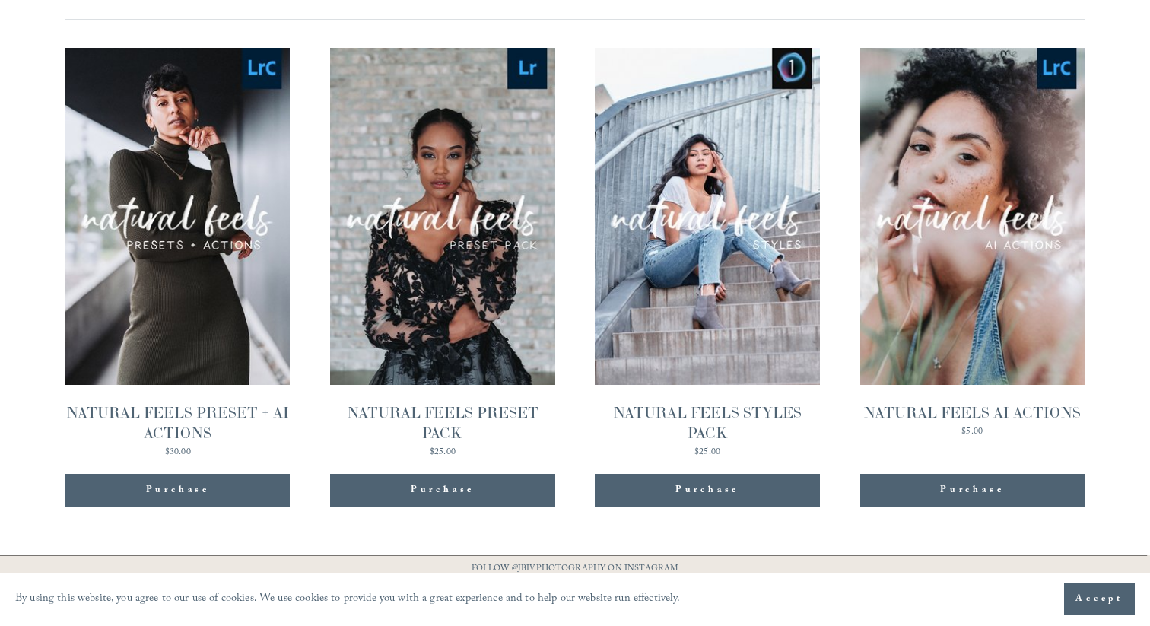
click at [227, 221] on link "Quick View NATURAL FEELS PRESET + AI ACTIONS $30.00" at bounding box center [177, 252] width 224 height 408
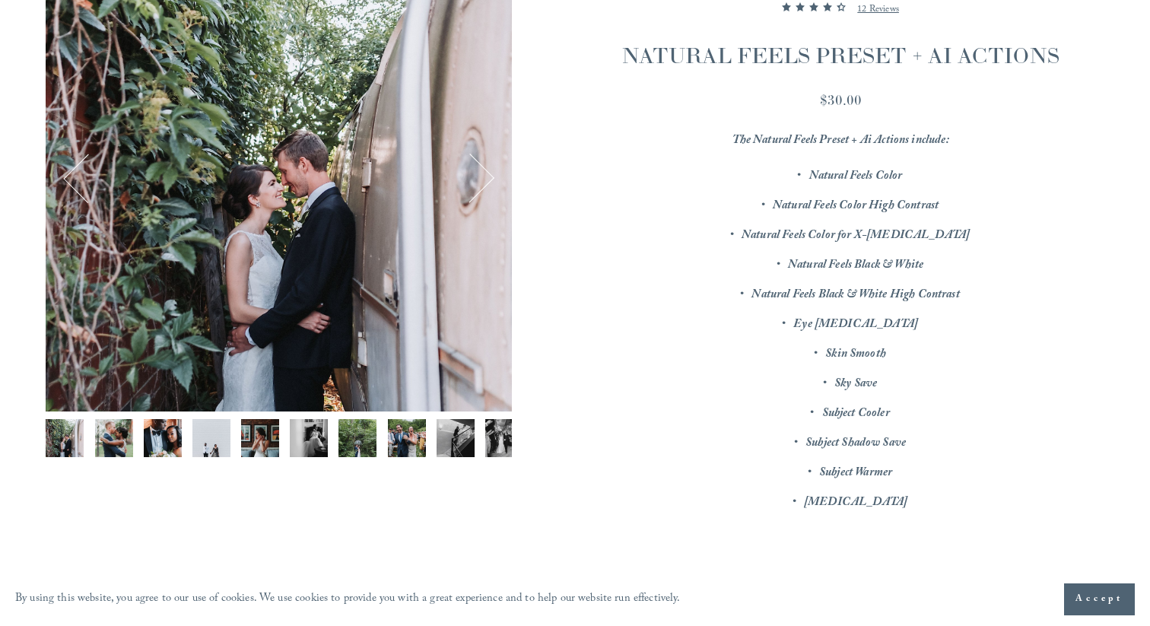
scroll to position [274, 0]
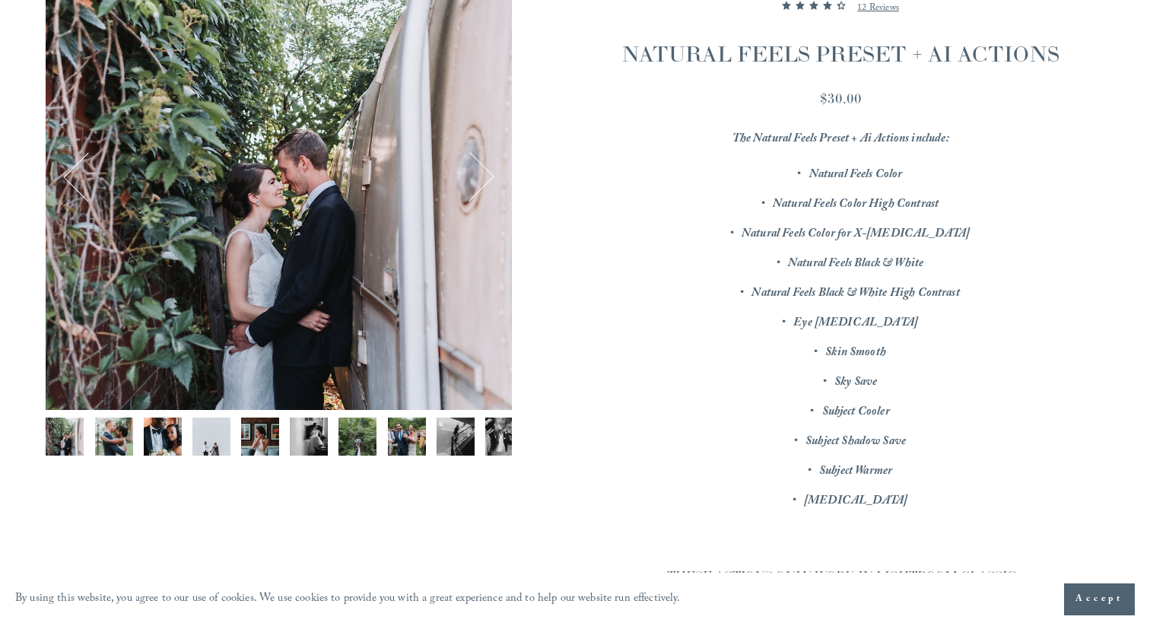
click at [475, 173] on button "Next" at bounding box center [469, 176] width 49 height 49
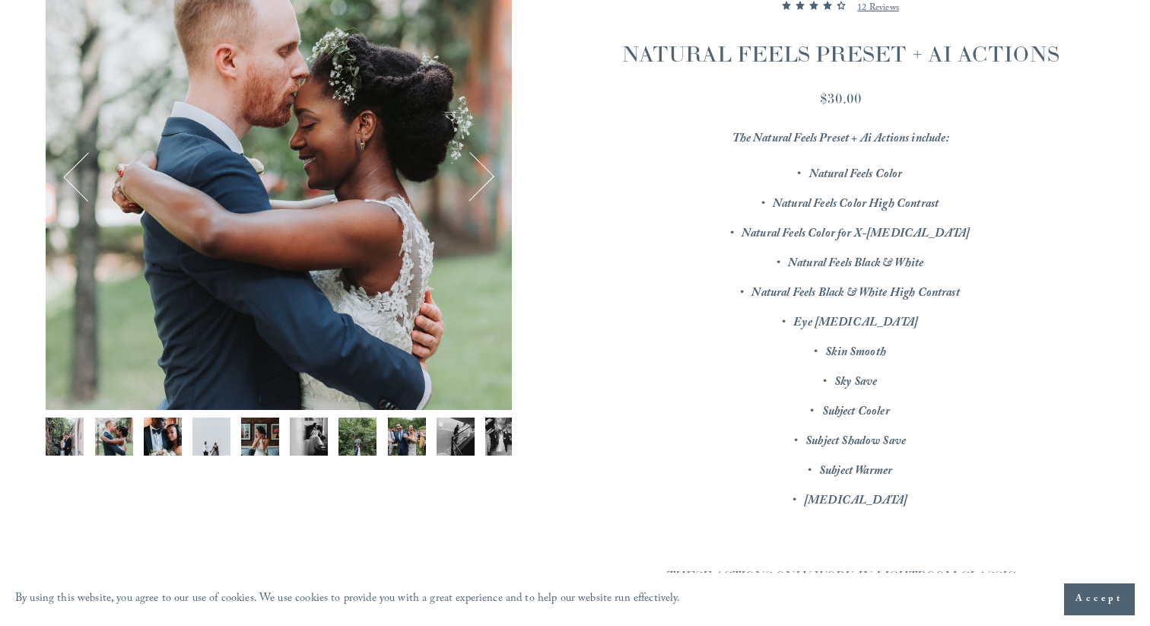
click at [475, 173] on button "Next" at bounding box center [469, 176] width 49 height 49
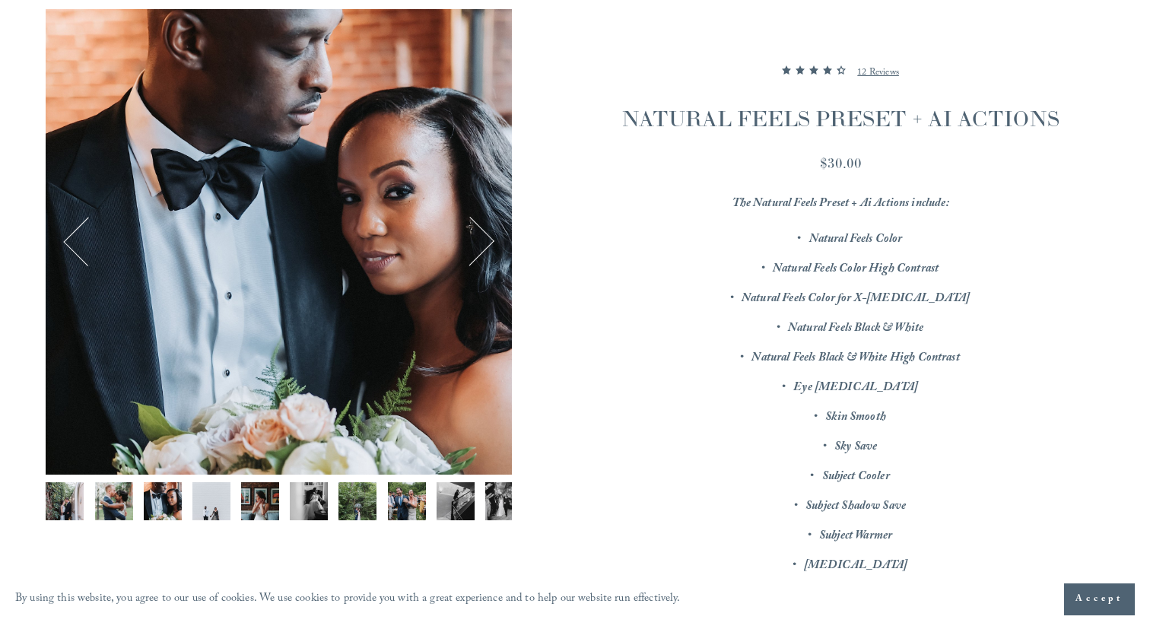
scroll to position [204, 0]
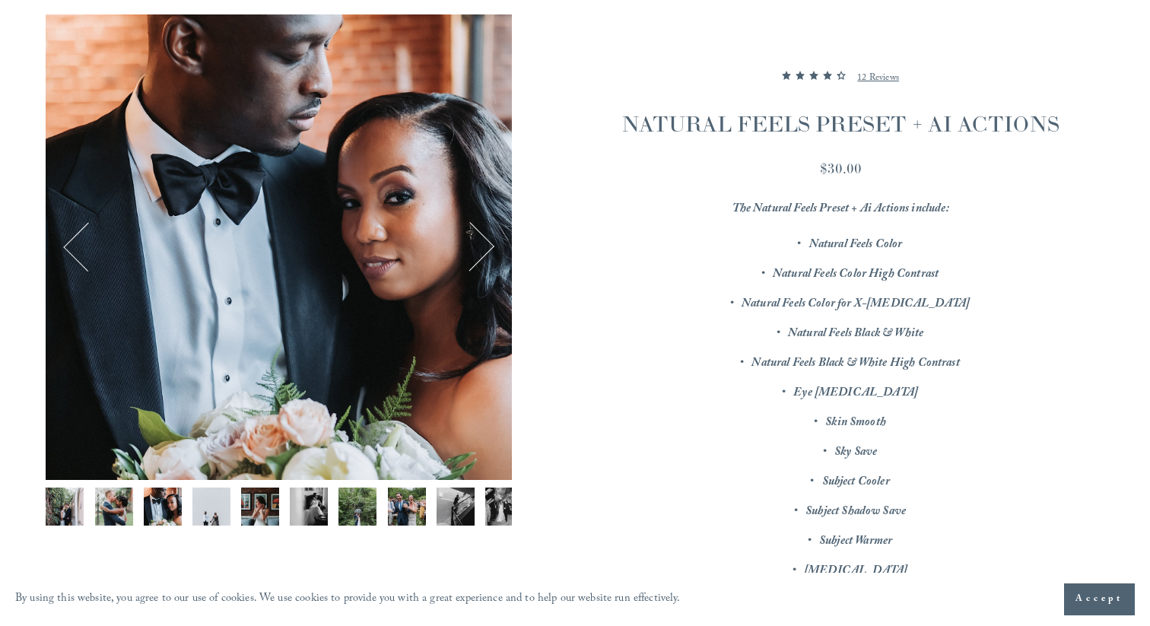
click at [476, 220] on div "Image 3 of 12" at bounding box center [278, 246] width 465 height 465
click at [481, 230] on button "Next" at bounding box center [469, 246] width 49 height 49
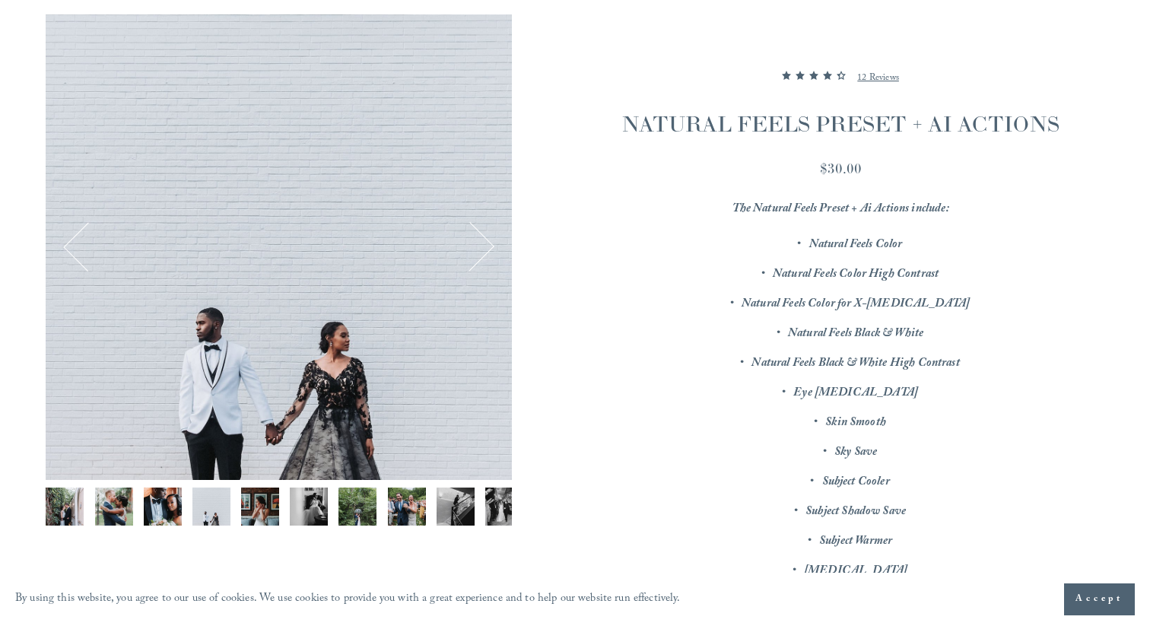
click at [481, 230] on button "Next" at bounding box center [469, 246] width 49 height 49
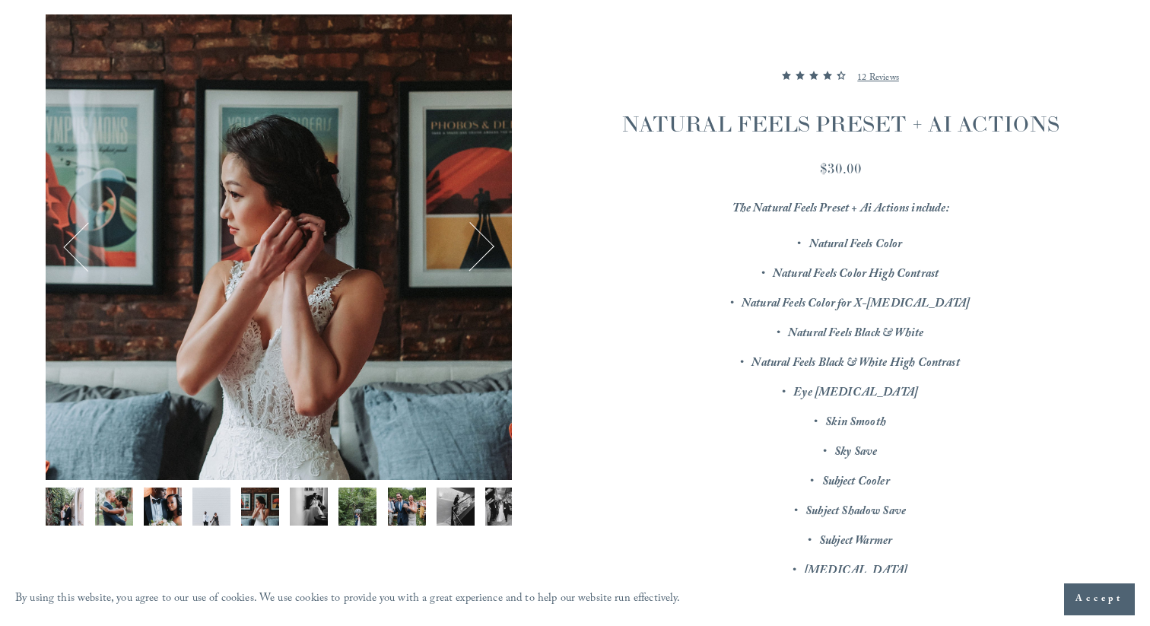
click at [481, 230] on button "Next" at bounding box center [469, 246] width 49 height 49
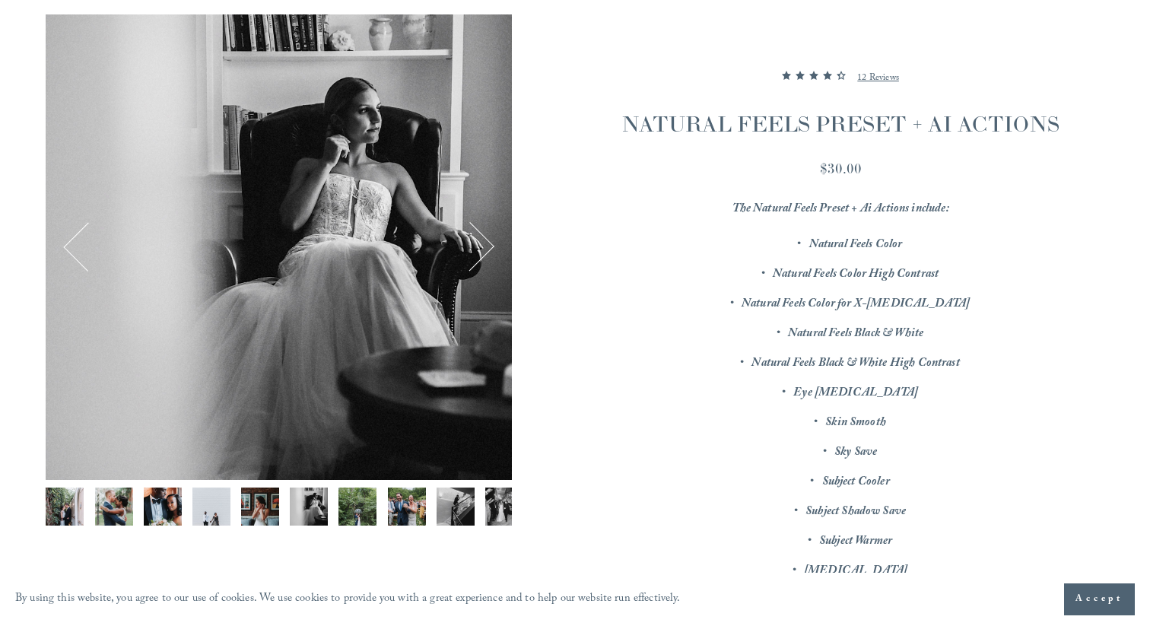
click at [481, 230] on button "Next" at bounding box center [469, 246] width 49 height 49
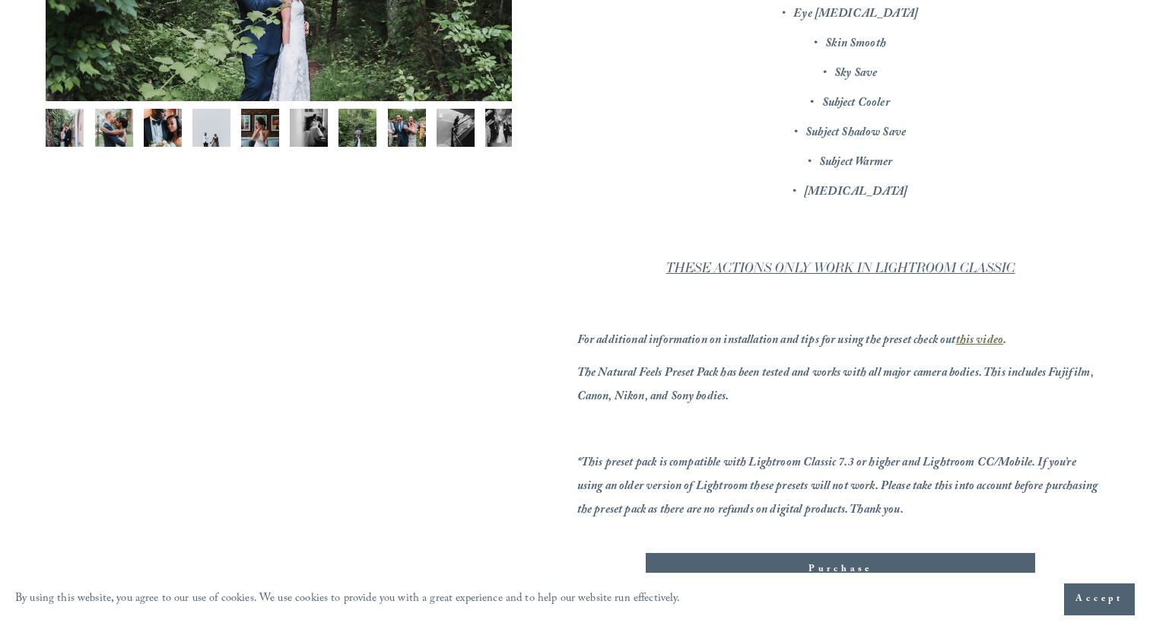
scroll to position [599, 0]
